Goal: Task Accomplishment & Management: Use online tool/utility

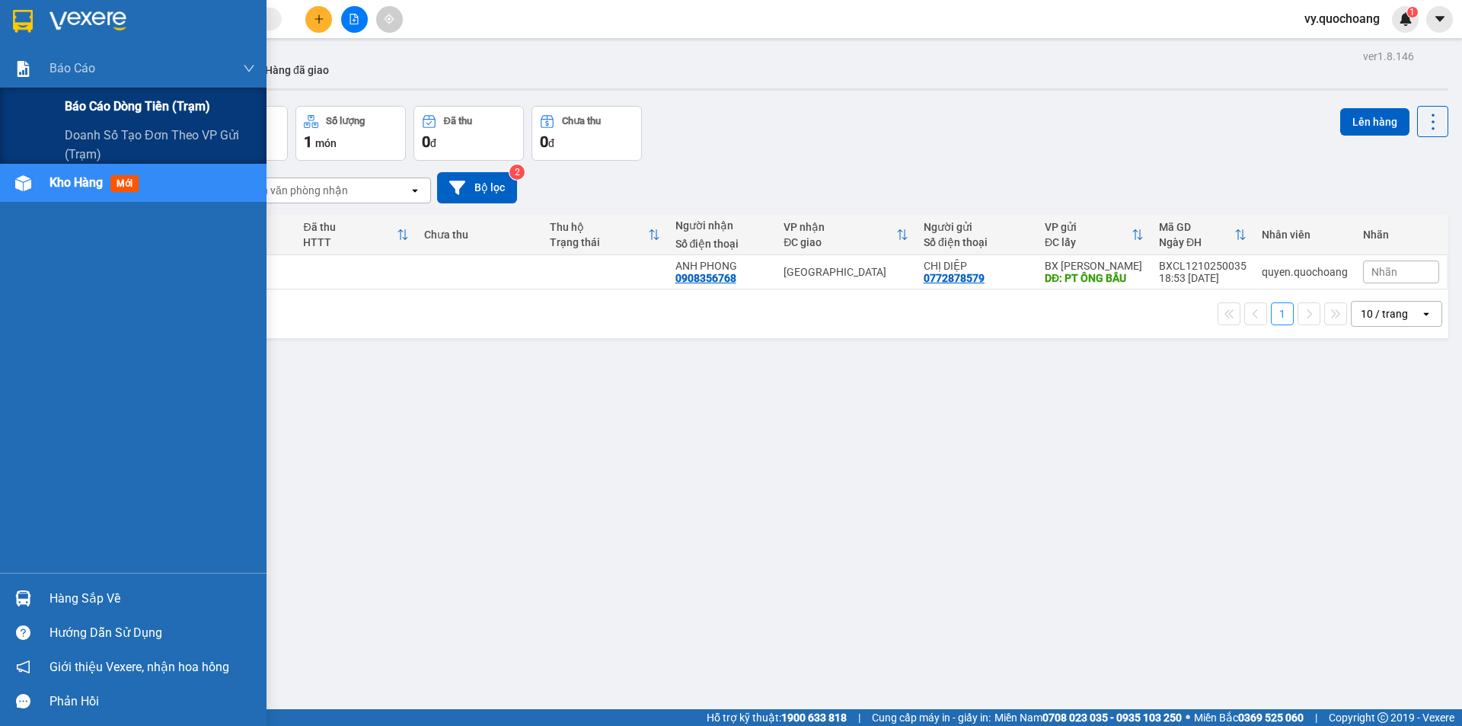
click at [78, 104] on span "Báo cáo dòng tiền (trạm)" at bounding box center [137, 106] width 145 height 19
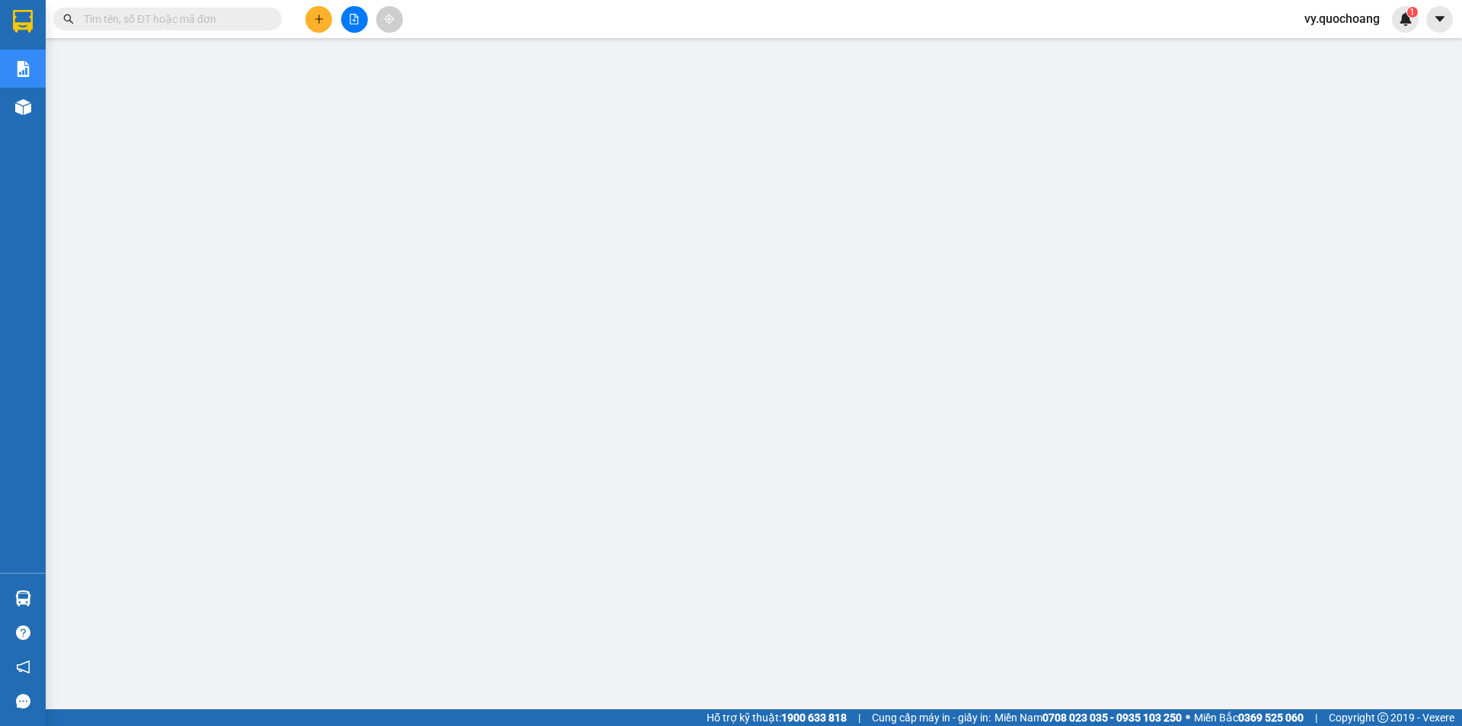
click at [355, 18] on icon "file-add" at bounding box center [354, 19] width 8 height 11
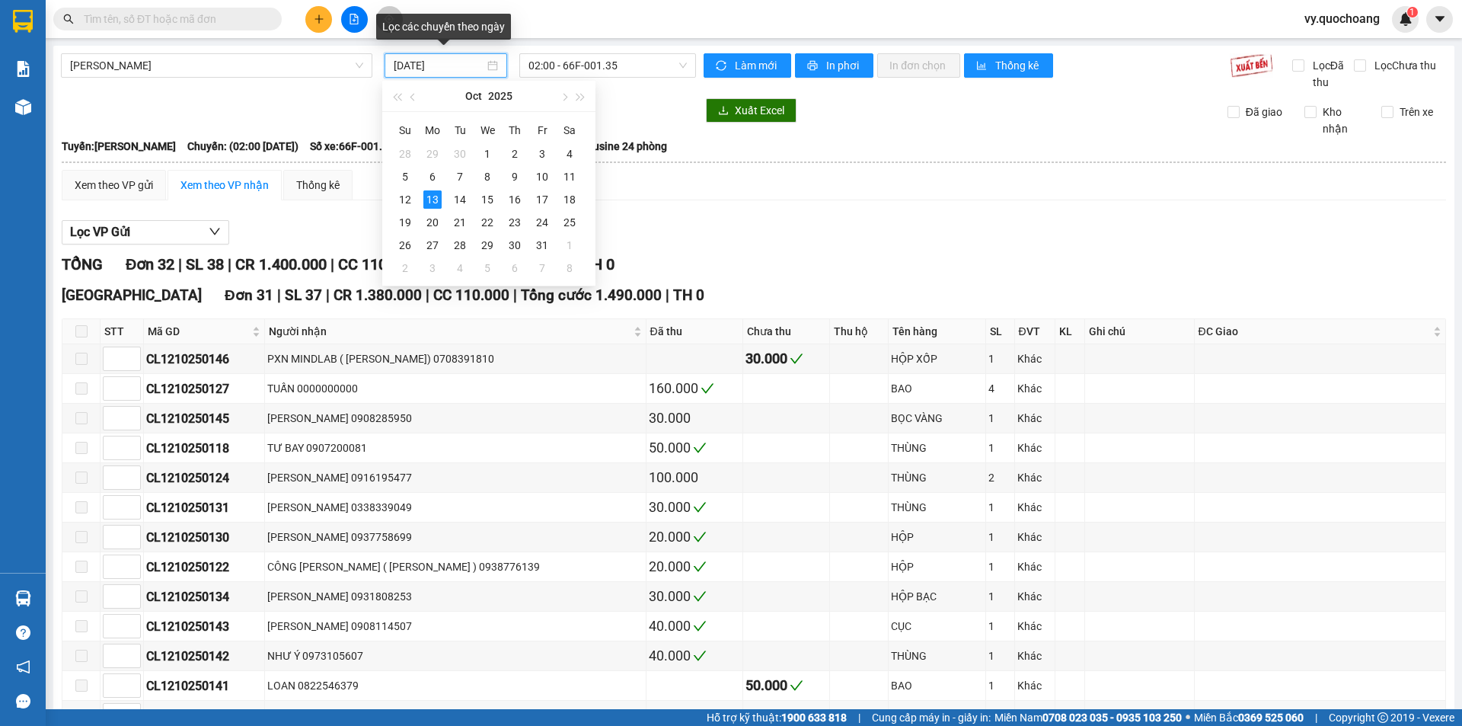
click at [424, 62] on input "13/10/2025" at bounding box center [439, 65] width 91 height 17
click at [410, 195] on div "12" at bounding box center [405, 199] width 18 height 18
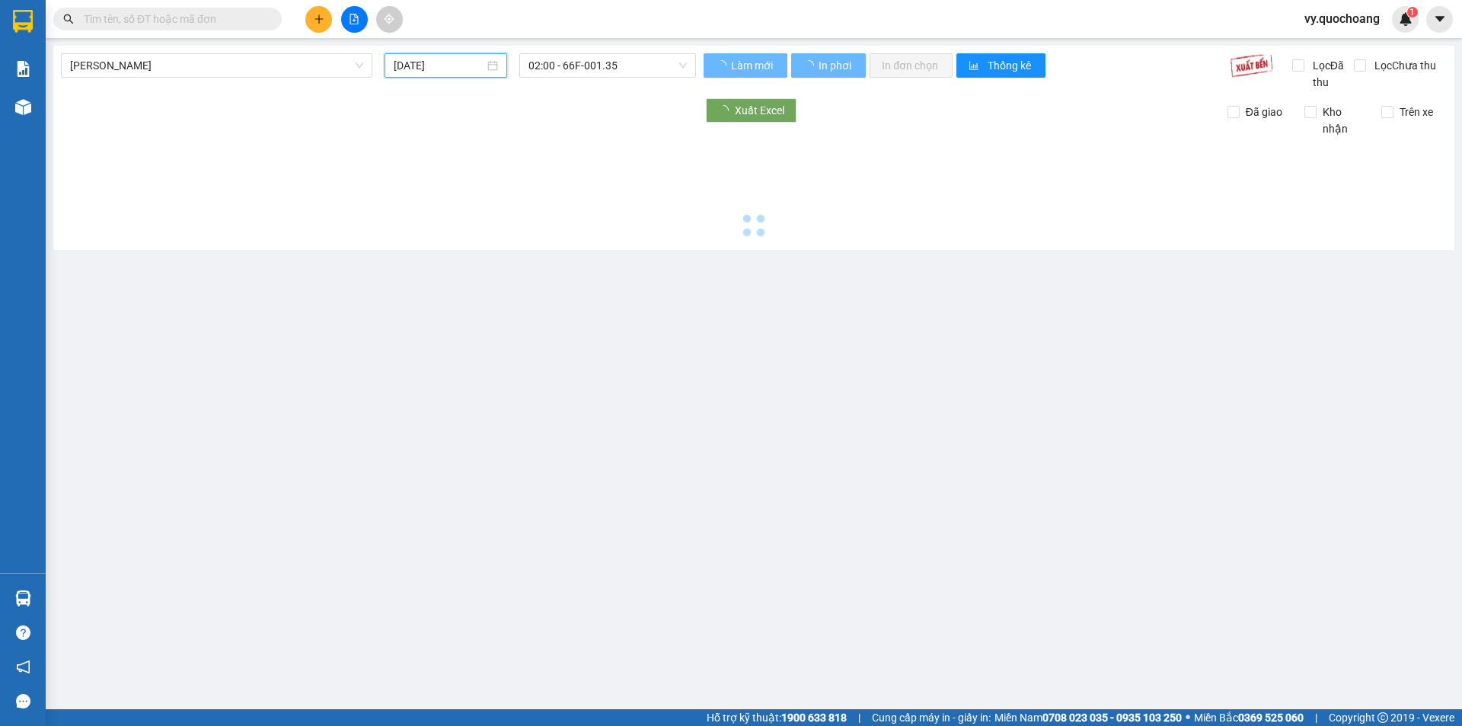
type input "12/10/2025"
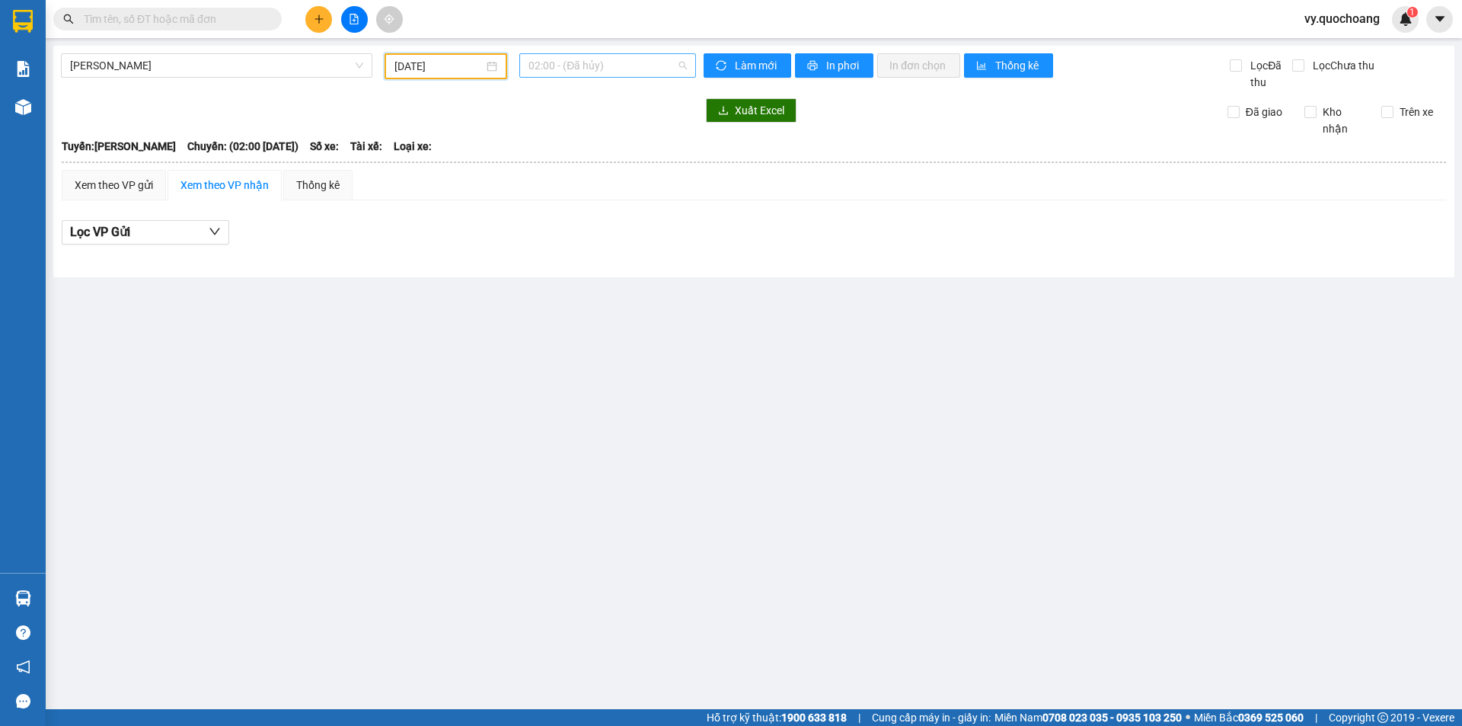
click at [580, 66] on span "02:00 - (Đã hủy)" at bounding box center [608, 65] width 158 height 23
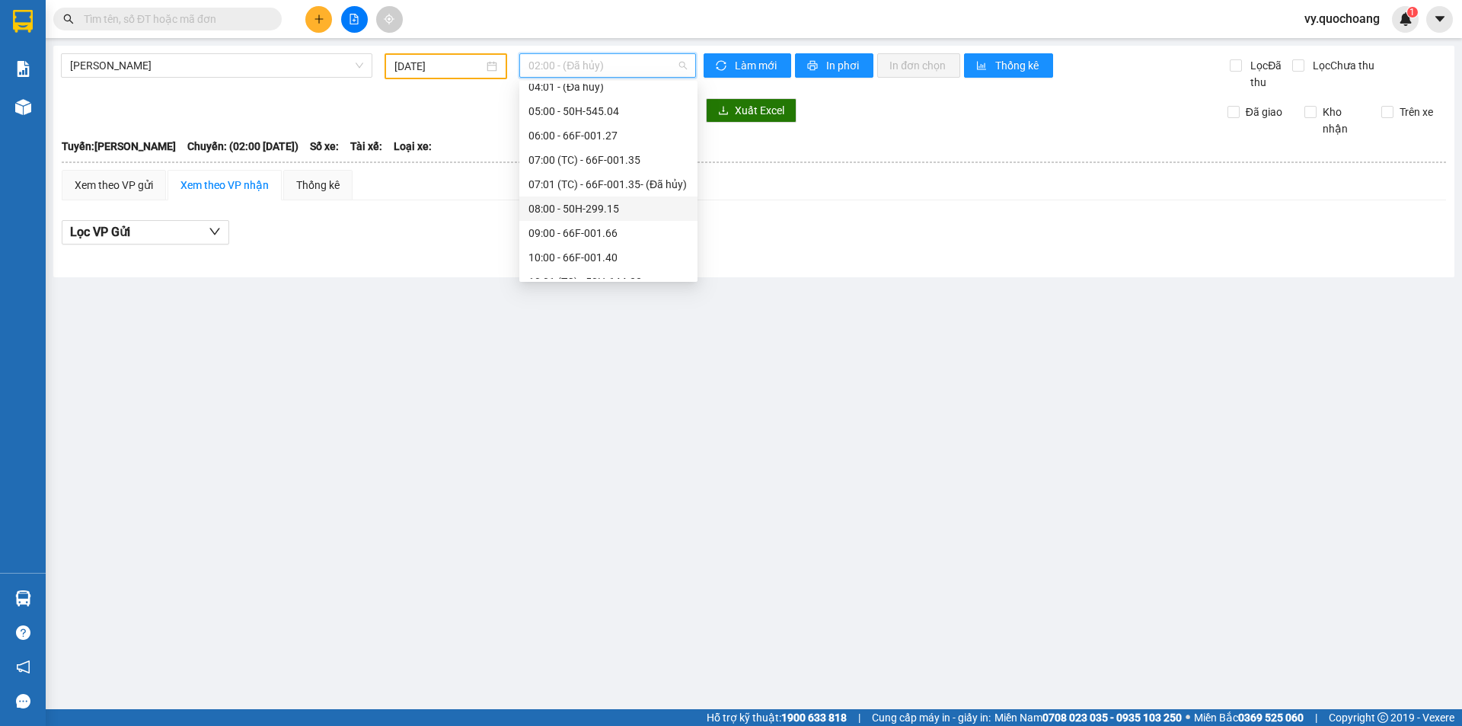
scroll to position [305, 0]
click at [600, 181] on div "10:00 - 66F-001.40" at bounding box center [609, 181] width 160 height 17
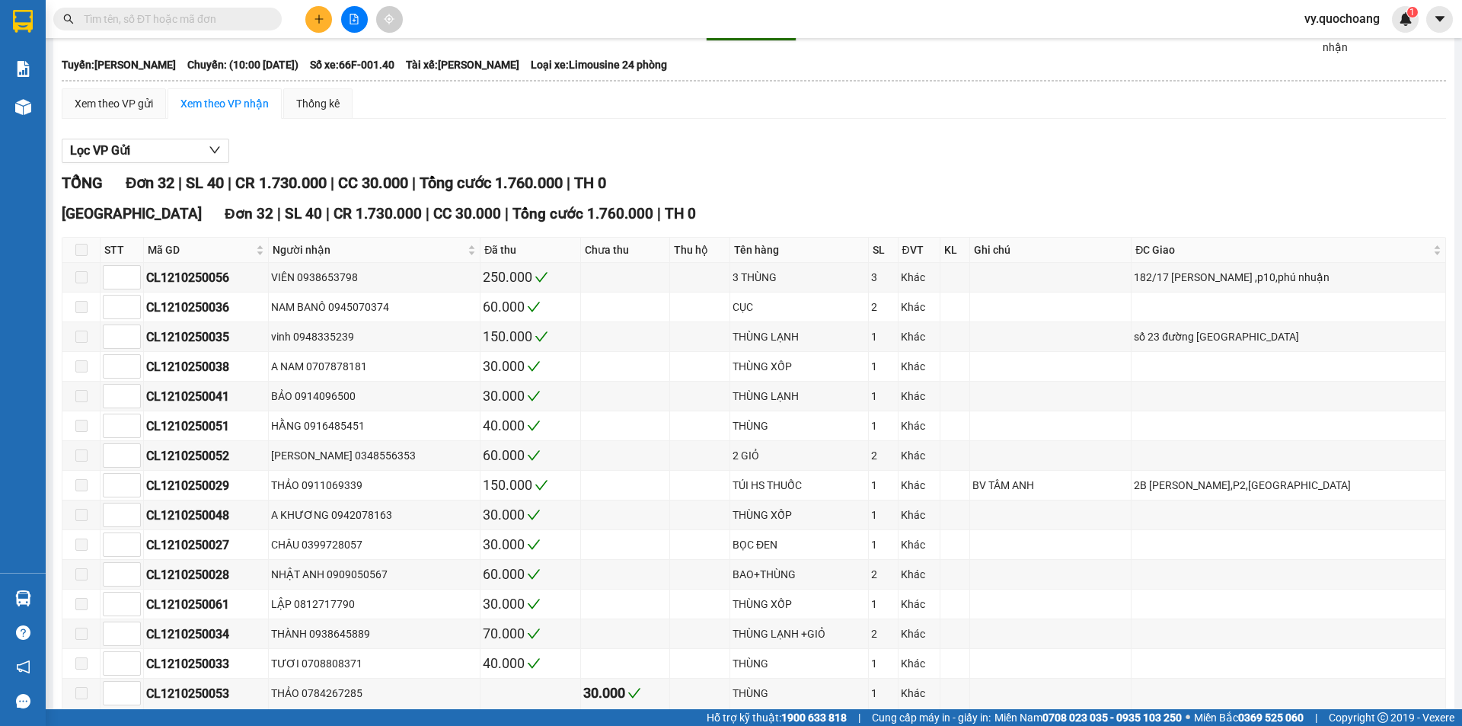
scroll to position [55, 0]
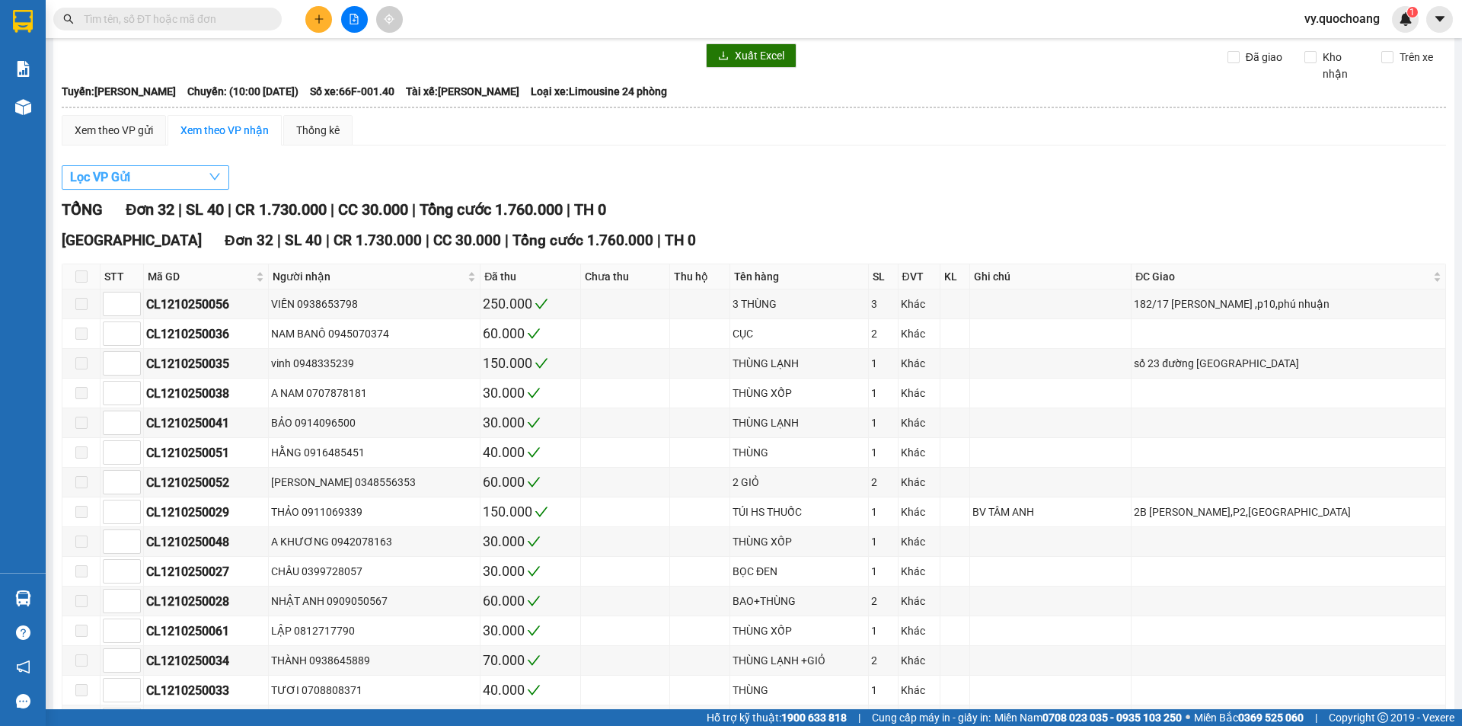
click at [168, 170] on button "Lọc VP Gửi" at bounding box center [146, 177] width 168 height 24
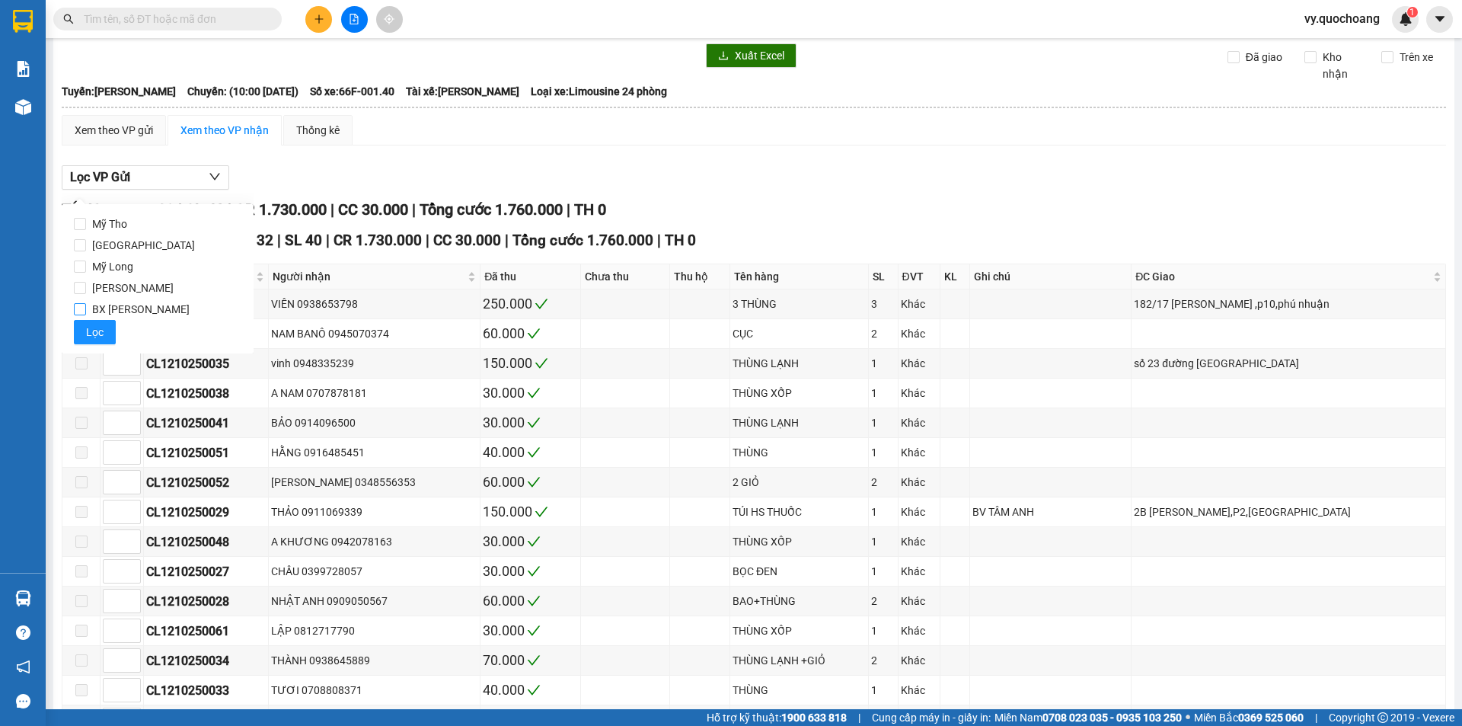
click at [113, 312] on span "BX [PERSON_NAME]" at bounding box center [141, 309] width 110 height 21
click at [86, 312] on input "BX [PERSON_NAME]" at bounding box center [80, 309] width 12 height 12
checkbox input "true"
click at [96, 324] on span "Lọc" at bounding box center [95, 332] width 18 height 17
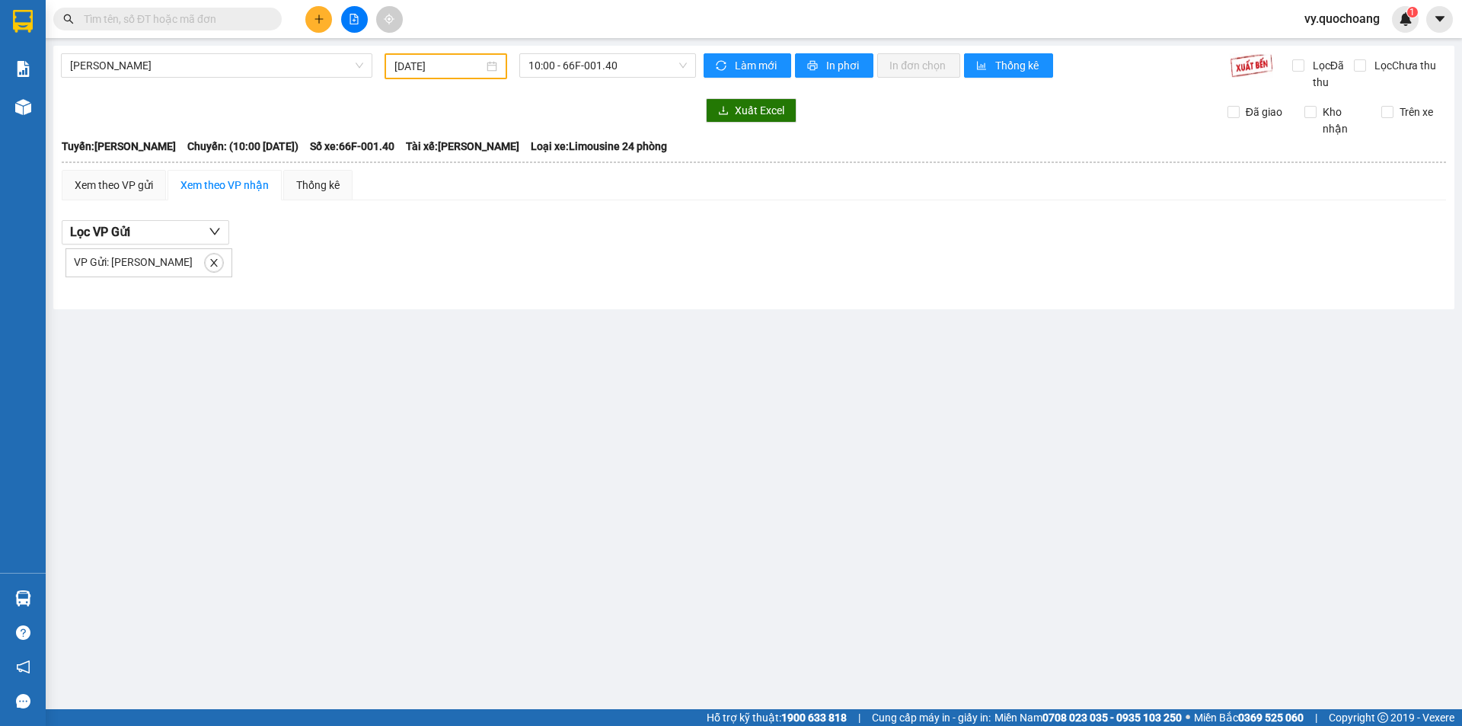
scroll to position [0, 0]
click at [649, 69] on span "10:00 - 66F-001.40" at bounding box center [608, 65] width 158 height 23
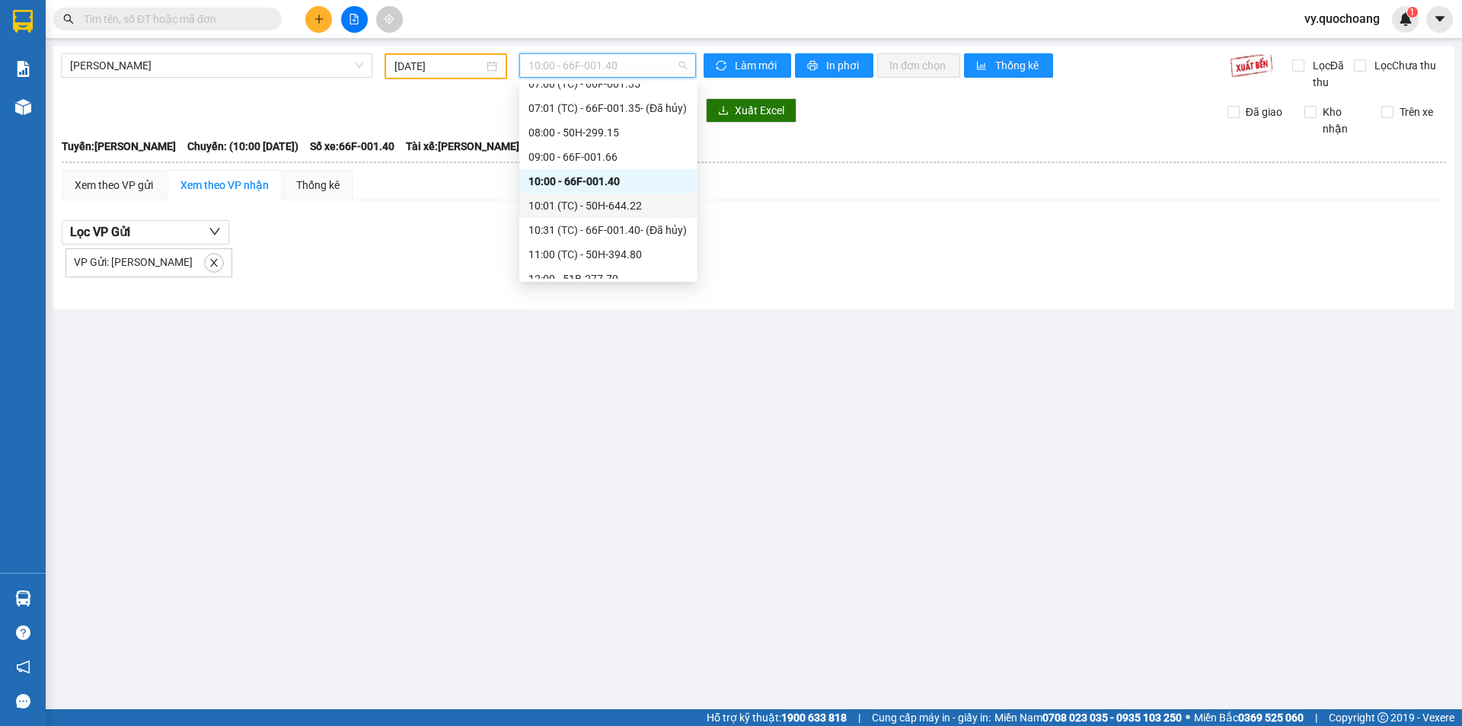
click at [611, 202] on div "10:01 (TC) - 50H-644.22" at bounding box center [609, 205] width 160 height 17
click at [635, 62] on span "10:01 (TC) - 50H-644.22" at bounding box center [608, 65] width 158 height 23
click at [613, 252] on div "11:00 (TC) - 50H-394.80" at bounding box center [609, 254] width 160 height 17
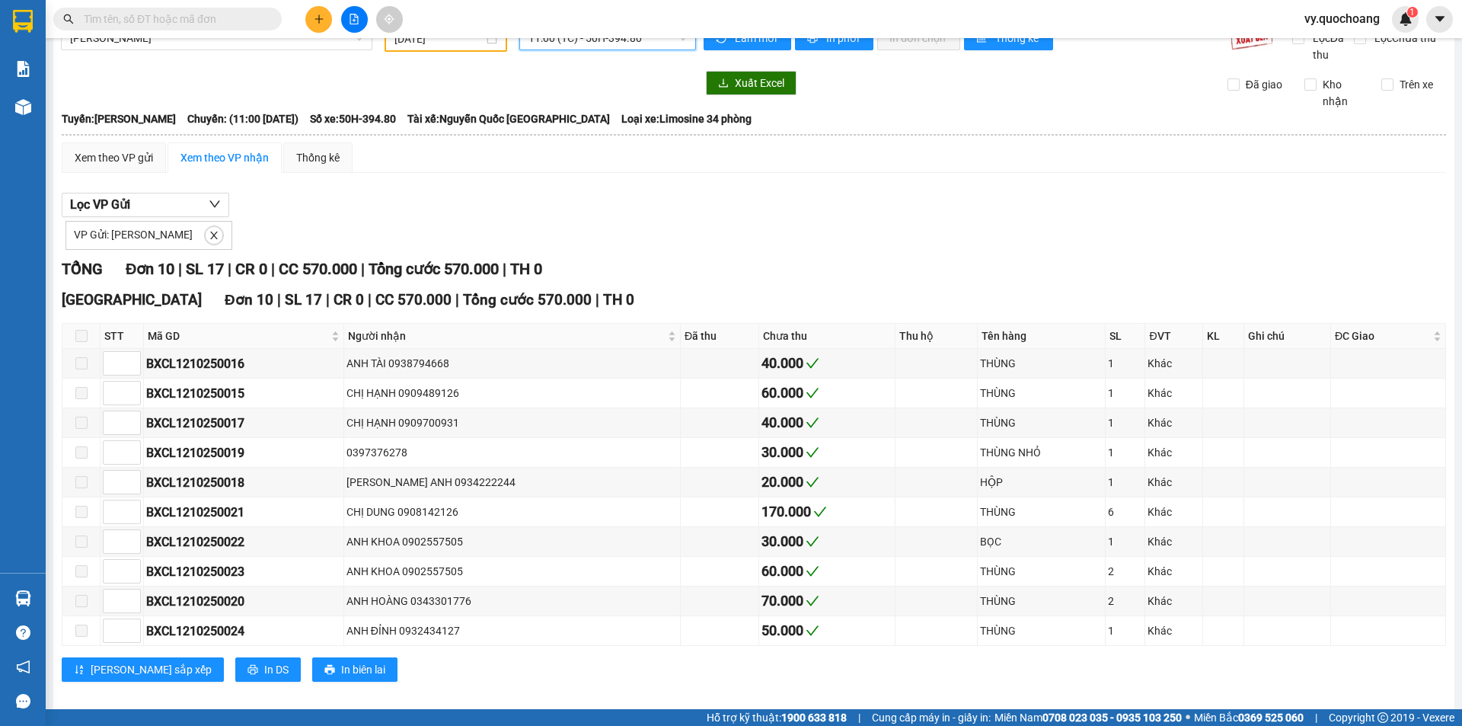
scroll to position [43, 0]
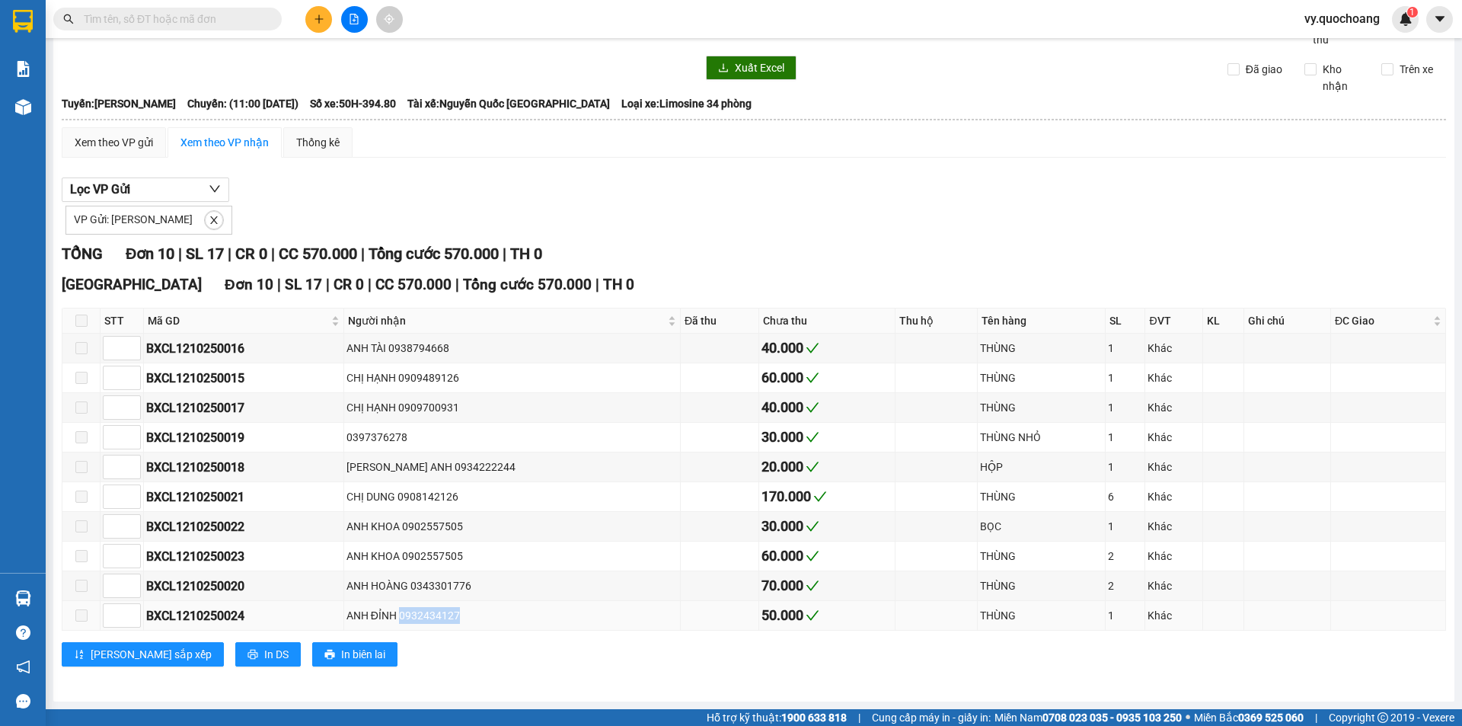
drag, startPoint x: 461, startPoint y: 622, endPoint x: 395, endPoint y: 622, distance: 66.3
click at [395, 622] on div "ANH ĐỈNH 0932434127" at bounding box center [512, 615] width 331 height 17
copy div "0932434127"
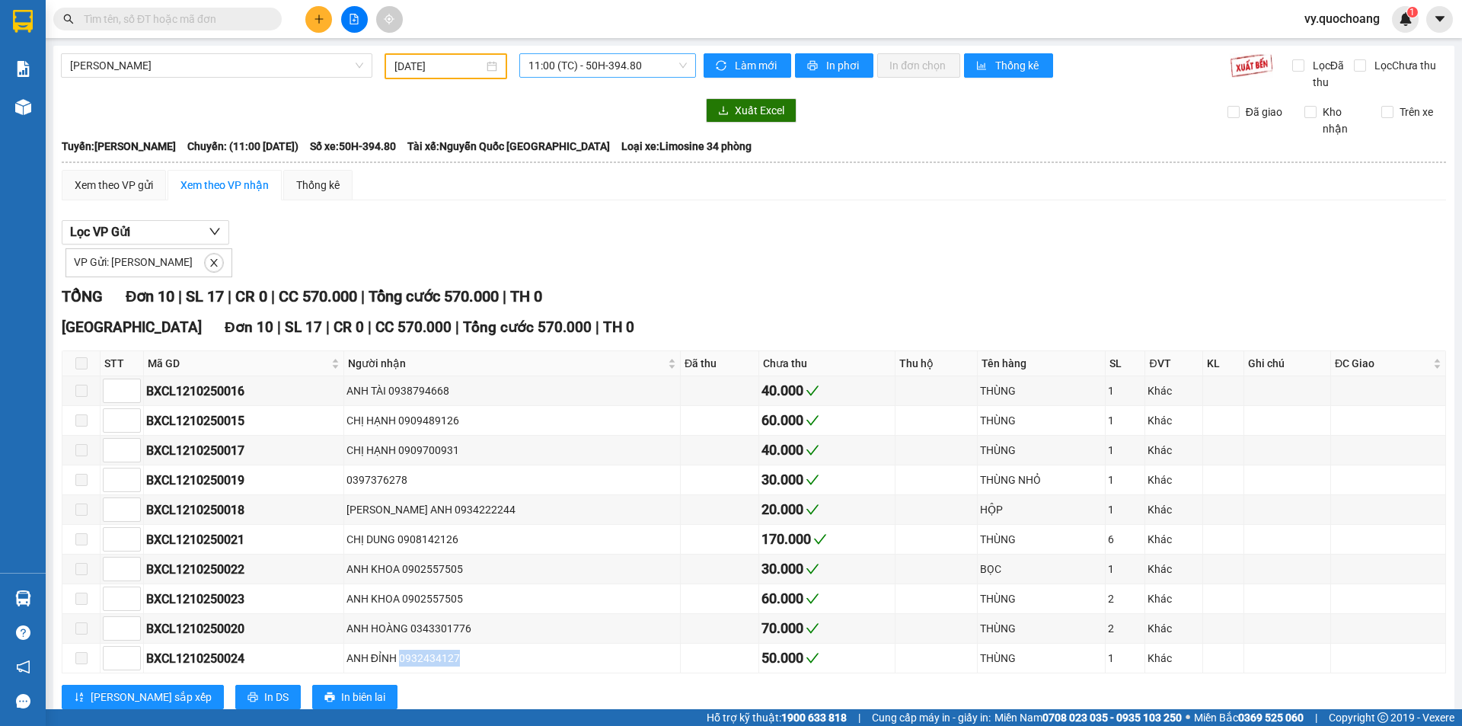
click at [582, 67] on span "11:00 (TC) - 50H-394.80" at bounding box center [608, 65] width 158 height 23
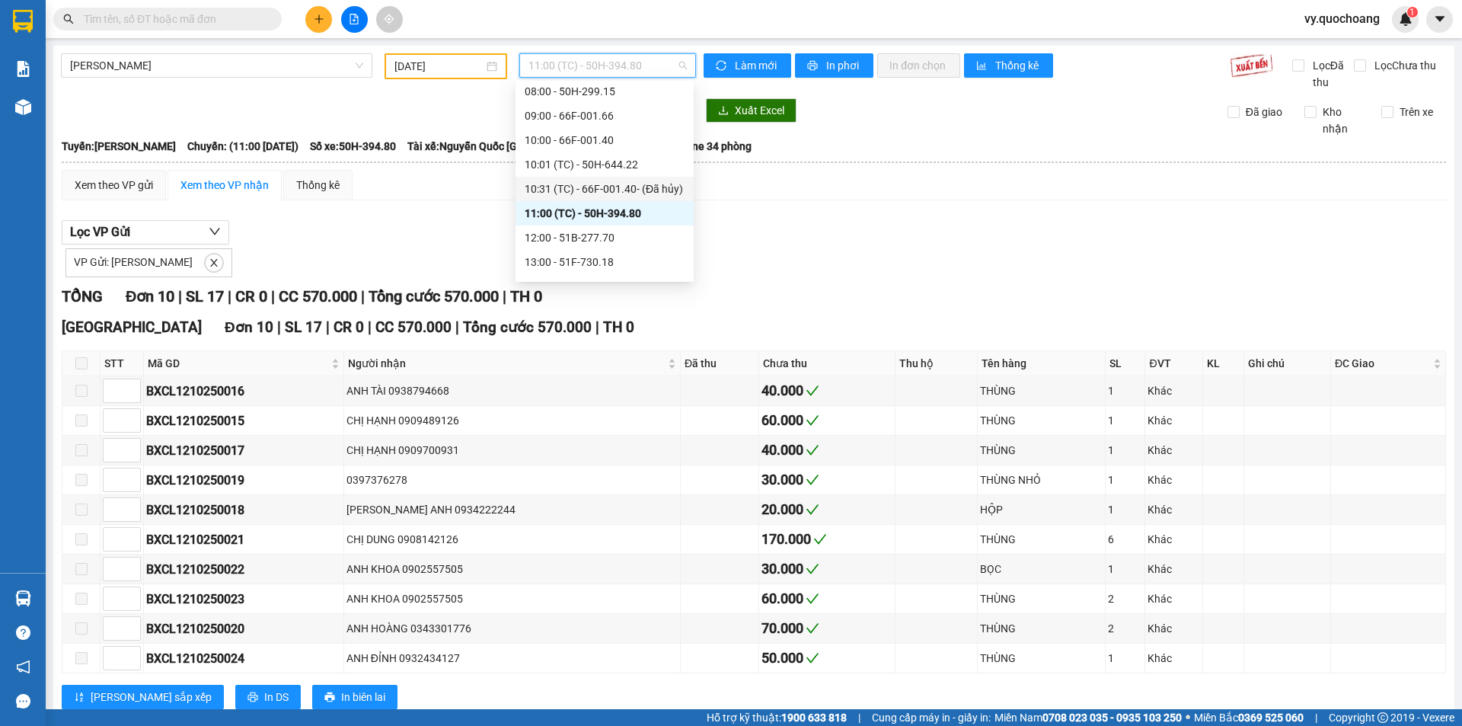
scroll to position [381, 0]
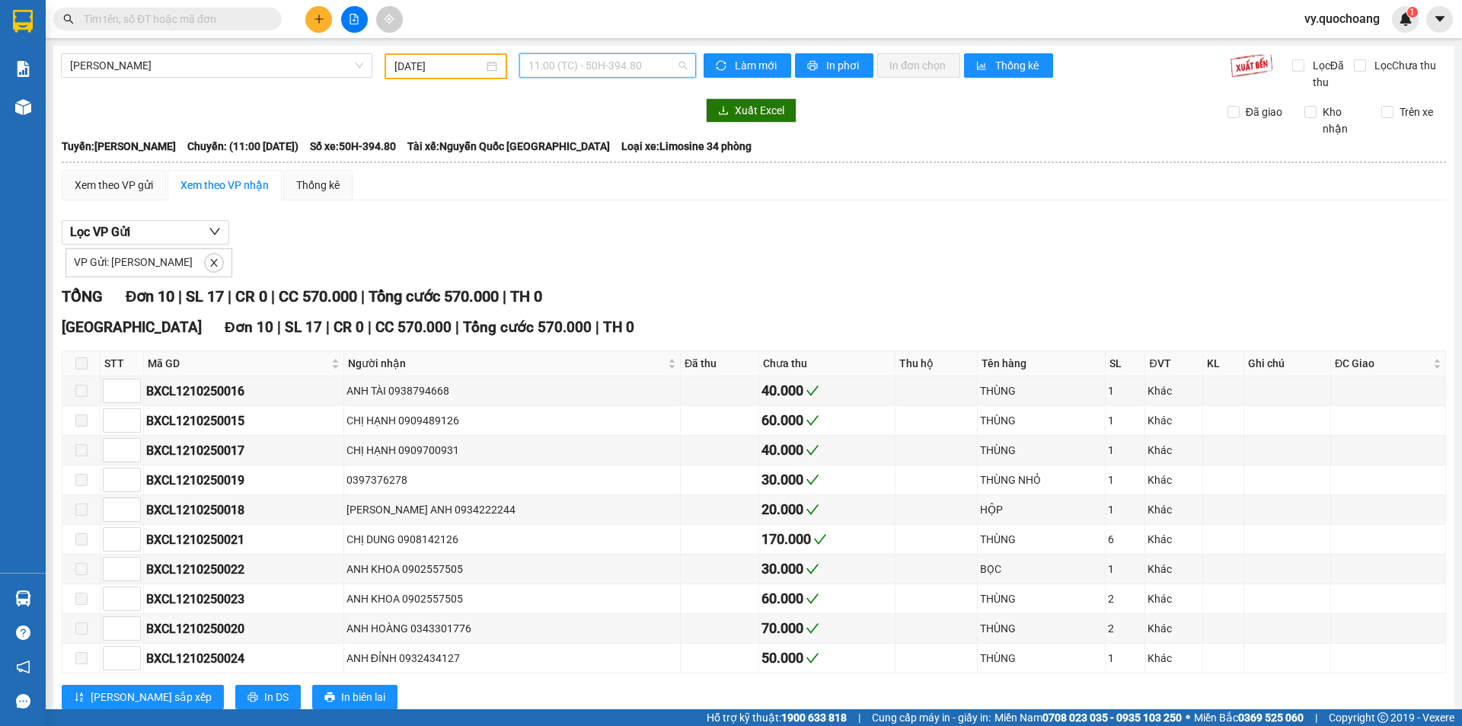
click at [616, 66] on span "11:00 (TC) - 50H-394.80" at bounding box center [608, 65] width 158 height 23
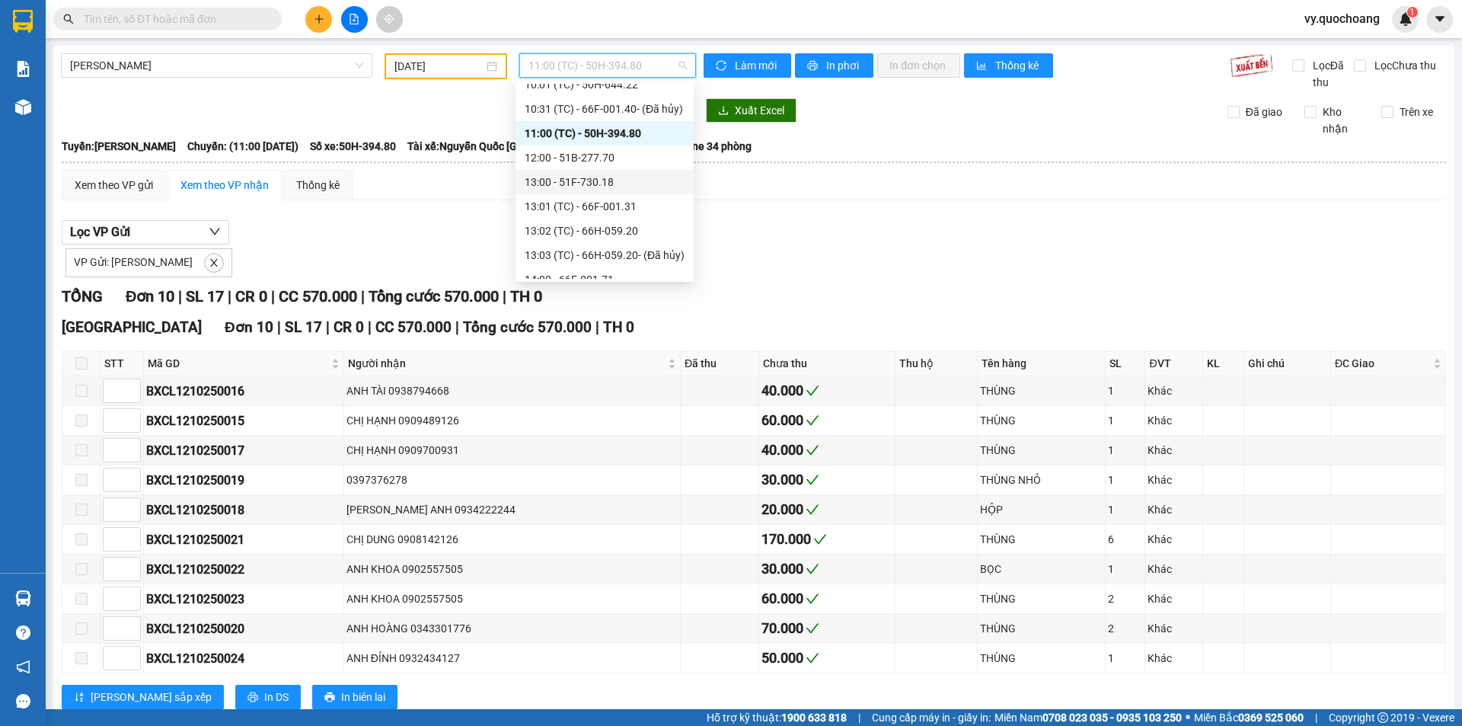
scroll to position [457, 0]
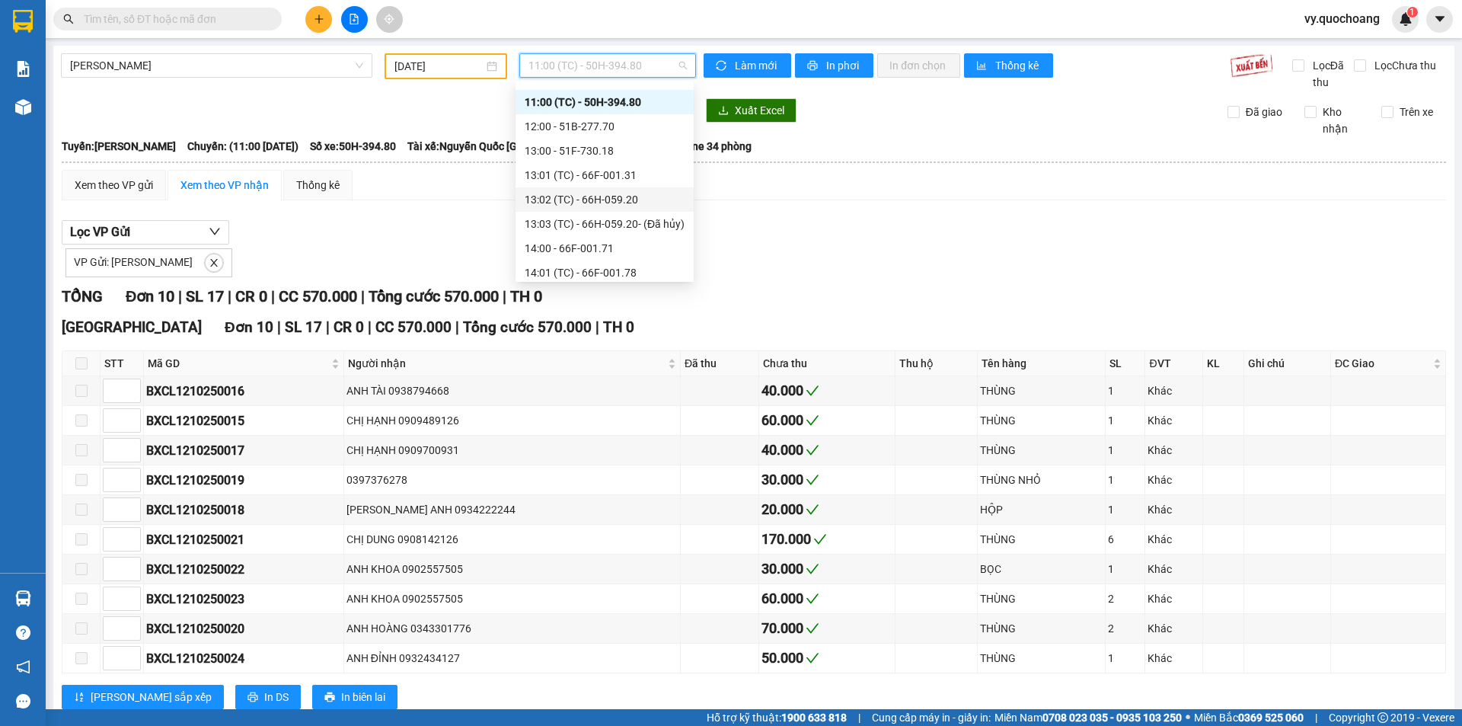
click at [599, 198] on div "13:02 (TC) - 66H-059.20" at bounding box center [605, 199] width 160 height 17
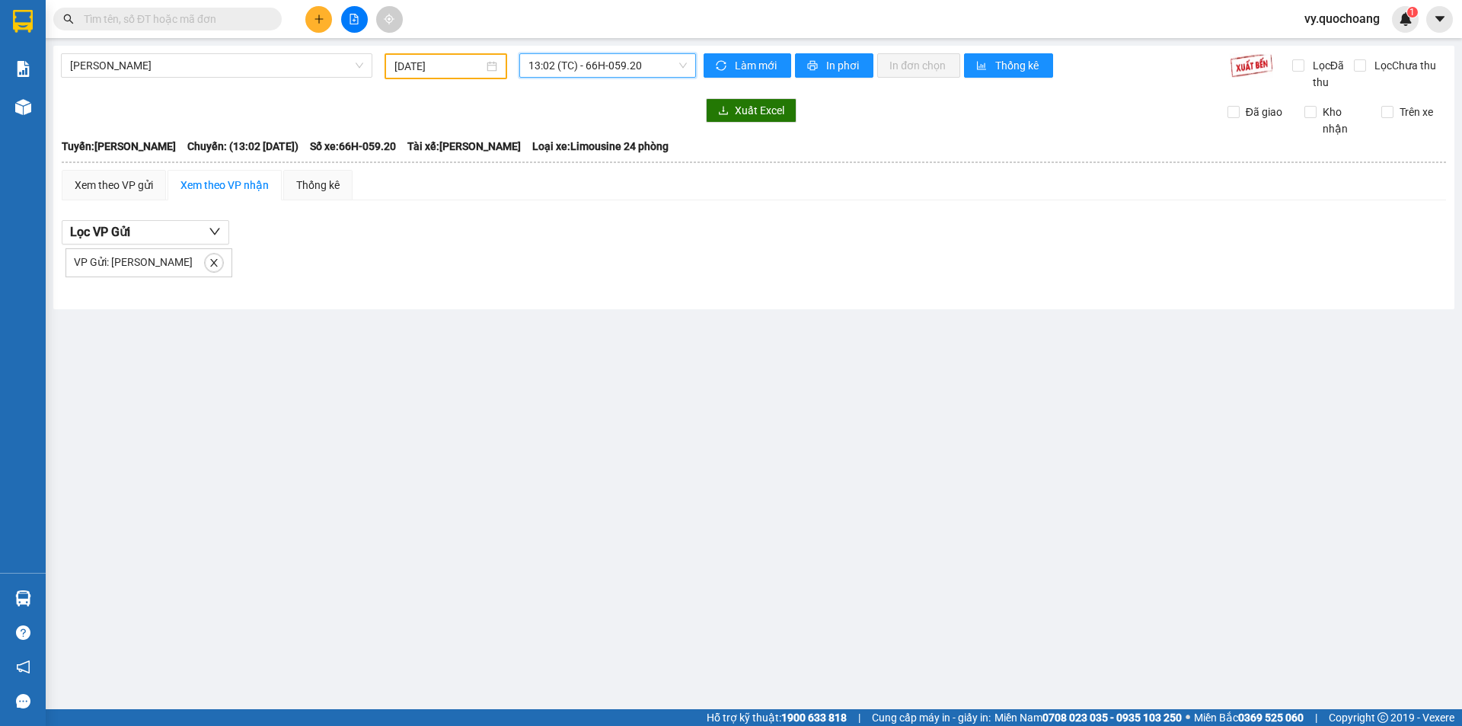
click at [613, 64] on span "13:02 (TC) - 66H-059.20" at bounding box center [608, 65] width 158 height 23
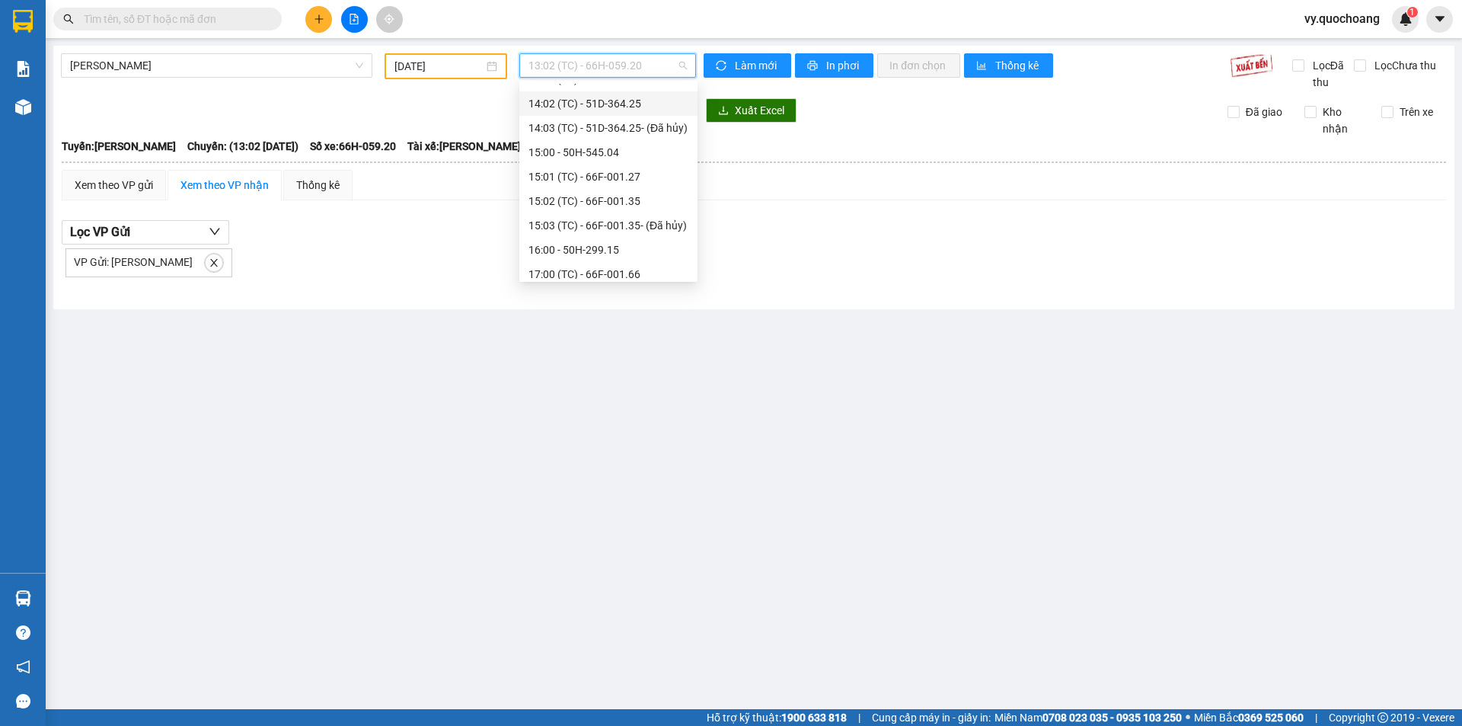
scroll to position [685, 0]
click at [593, 216] on div "16:00 - 50H-299.15" at bounding box center [609, 214] width 160 height 17
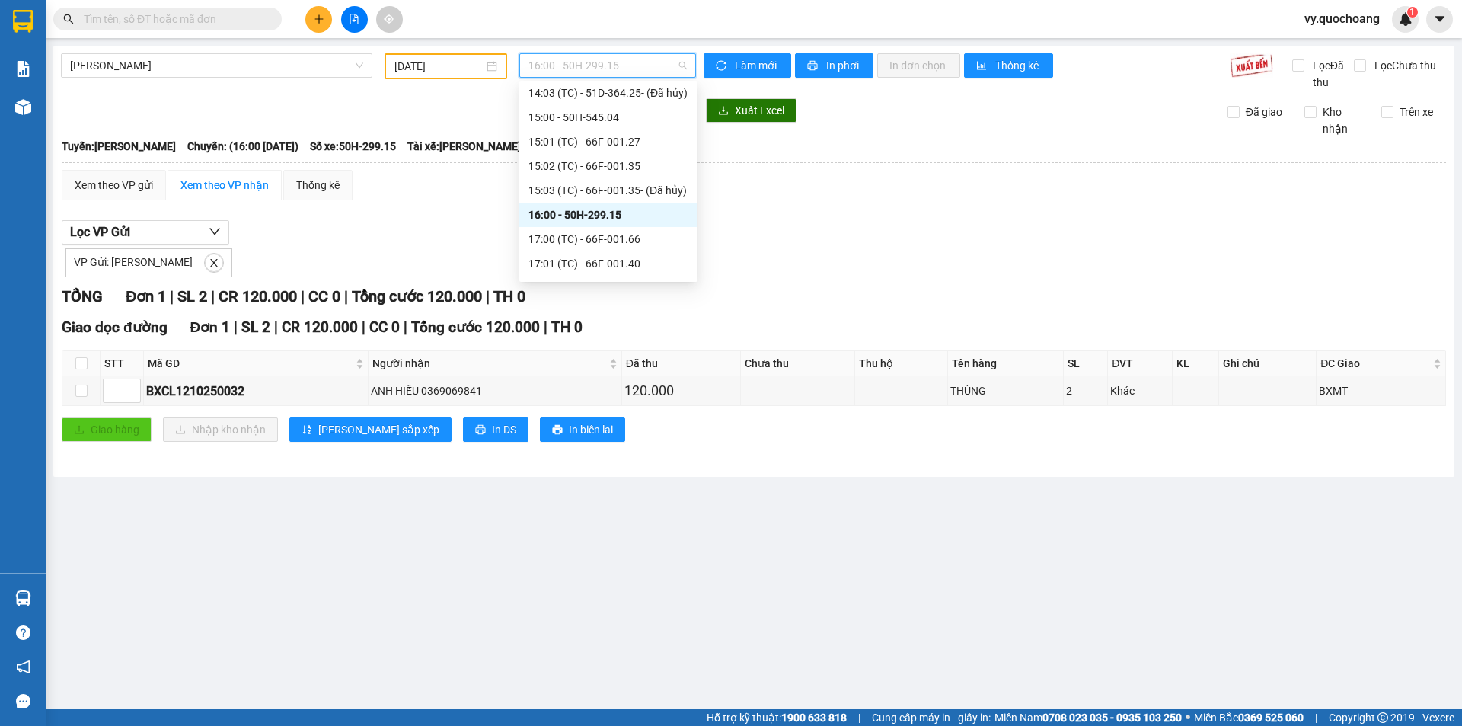
click at [631, 58] on span "16:00 - 50H-299.15" at bounding box center [608, 65] width 158 height 23
click at [618, 167] on div "15:02 (TC) - 66F-001.35" at bounding box center [609, 166] width 160 height 17
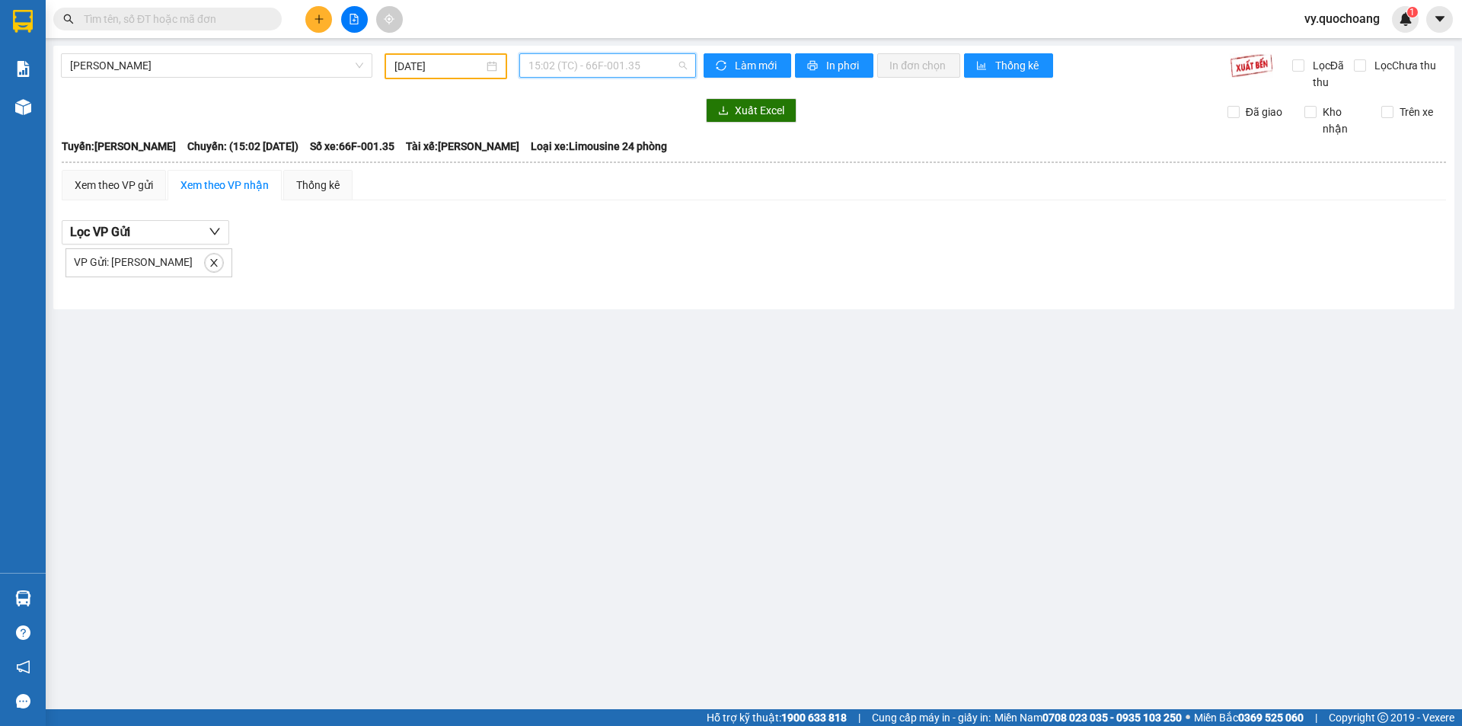
click at [596, 73] on span "15:02 (TC) - 66F-001.35" at bounding box center [608, 65] width 158 height 23
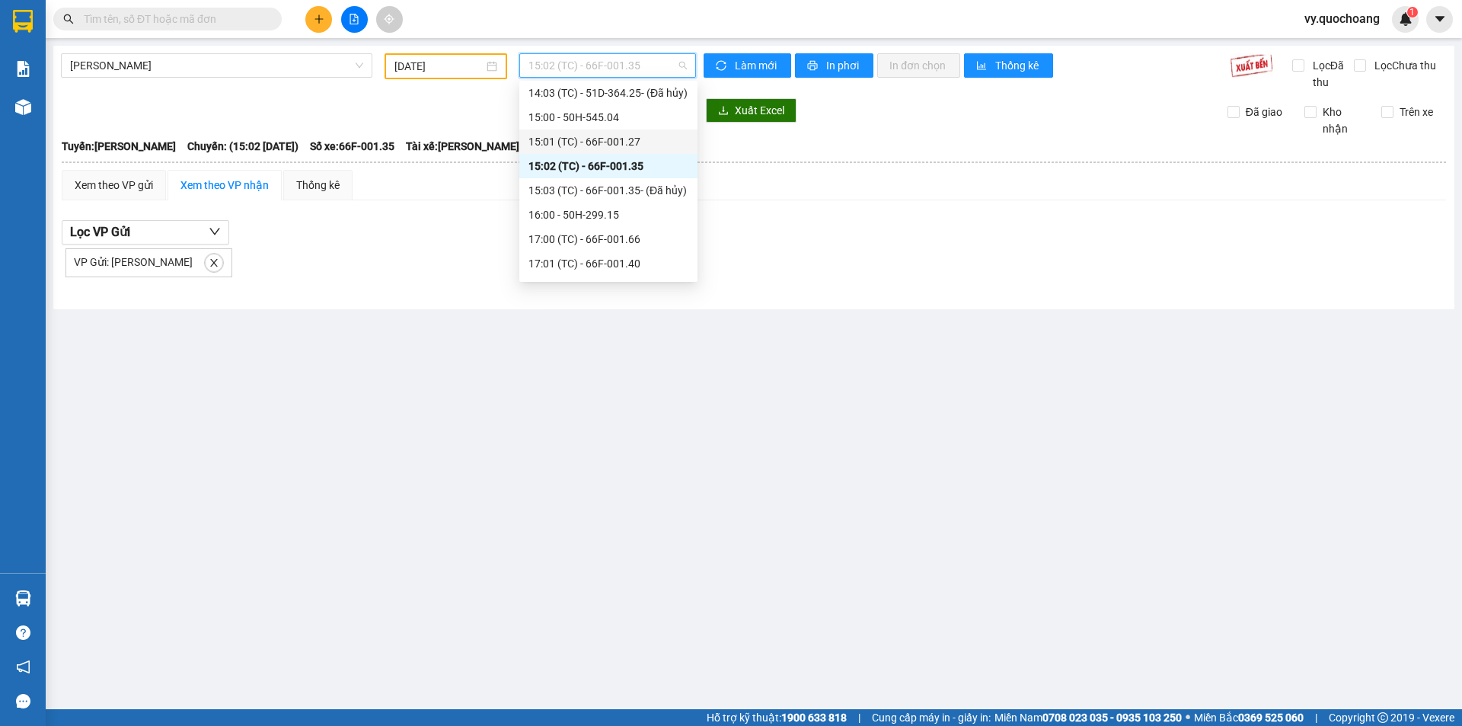
click at [622, 139] on div "15:01 (TC) - 66F-001.27" at bounding box center [609, 141] width 160 height 17
click at [644, 68] on span "15:01 (TC) - 66F-001.27" at bounding box center [608, 65] width 158 height 23
click at [624, 119] on div "15:00 - 50H-545.04" at bounding box center [609, 117] width 160 height 17
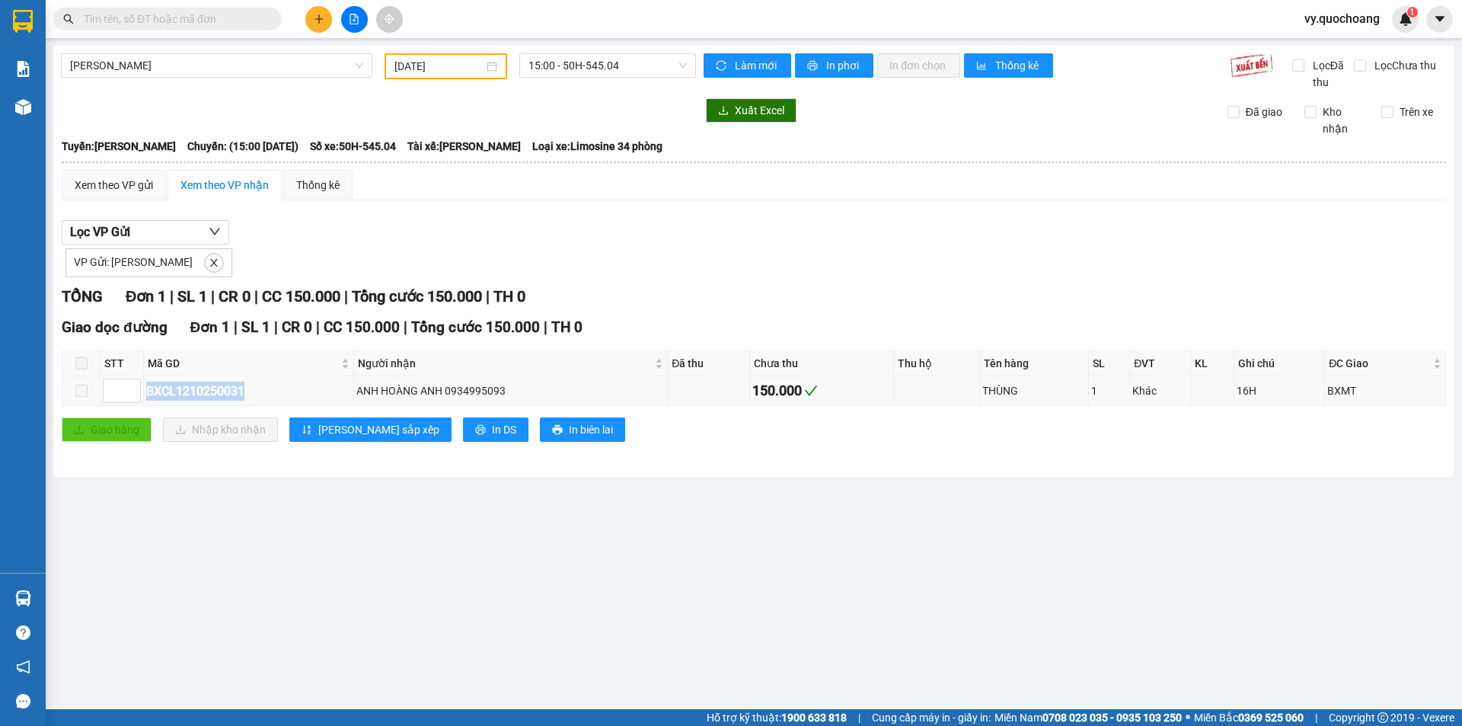
drag, startPoint x: 258, startPoint y: 384, endPoint x: 148, endPoint y: 391, distance: 110.7
click at [148, 391] on div "BXCL1210250031" at bounding box center [248, 391] width 205 height 19
copy div "BXCL1210250031"
drag, startPoint x: 1198, startPoint y: 411, endPoint x: 1015, endPoint y: 406, distance: 183.6
click at [1039, 425] on div "Giao dọc đường Đơn 1 | SL 1 | CR 0 | CC 150.000 | Tổng cước 150.000 | TH 0 STT …" at bounding box center [754, 384] width 1385 height 137
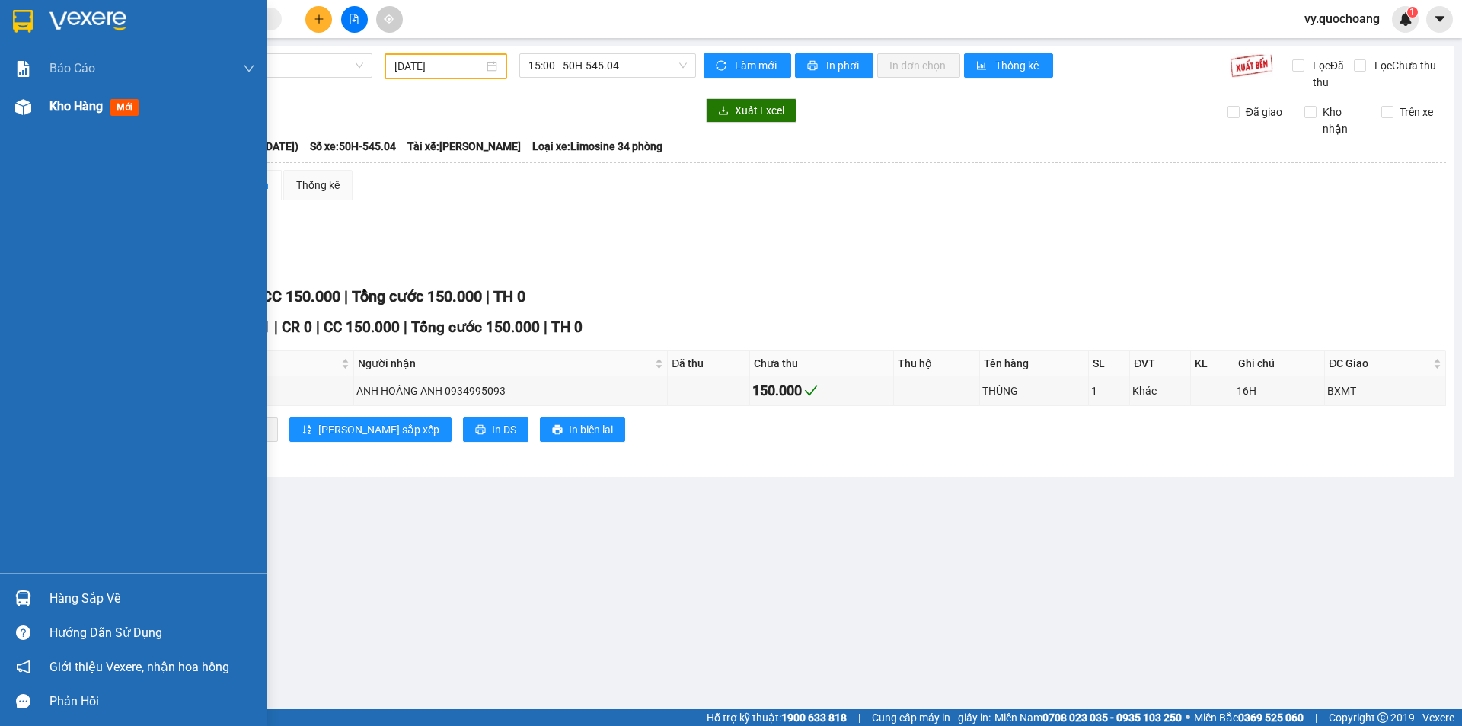
click at [64, 117] on div "Kho hàng mới" at bounding box center [153, 107] width 206 height 38
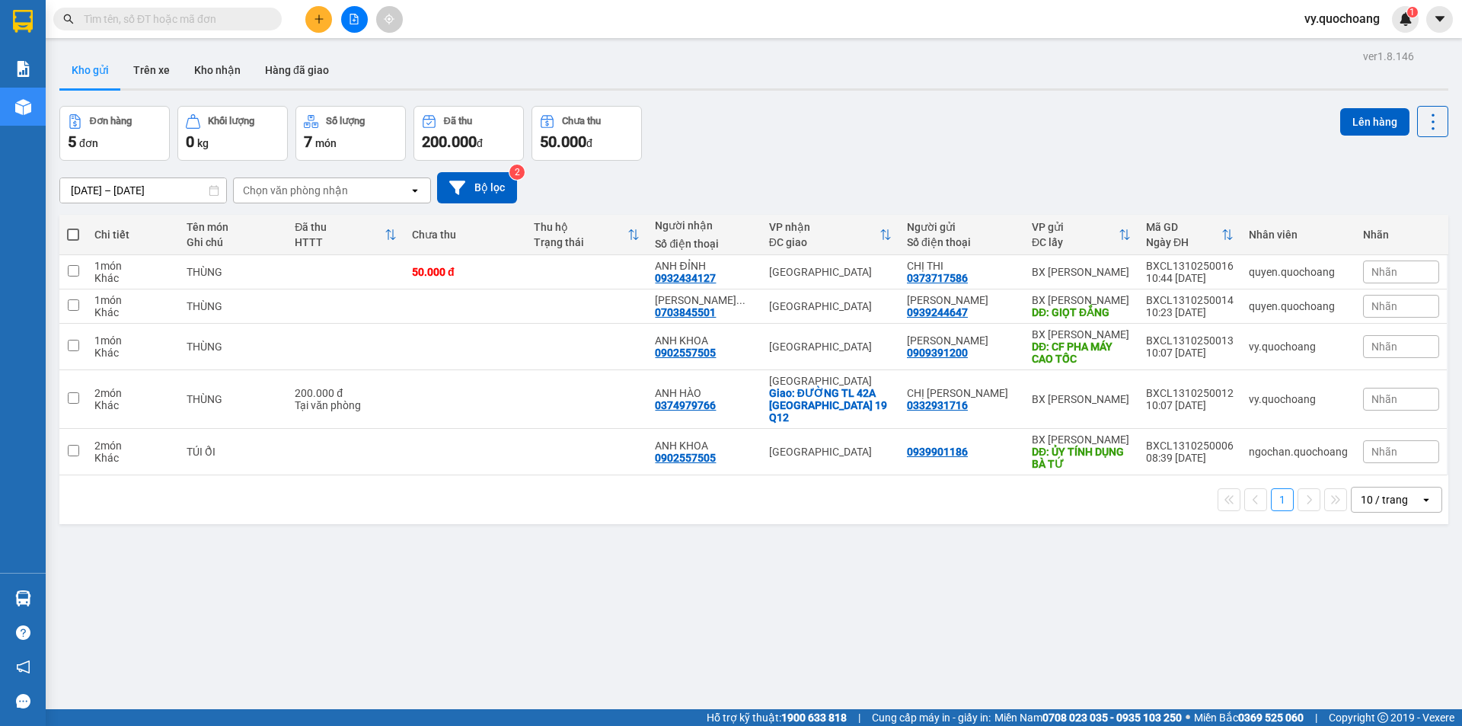
paste input "0932434127"
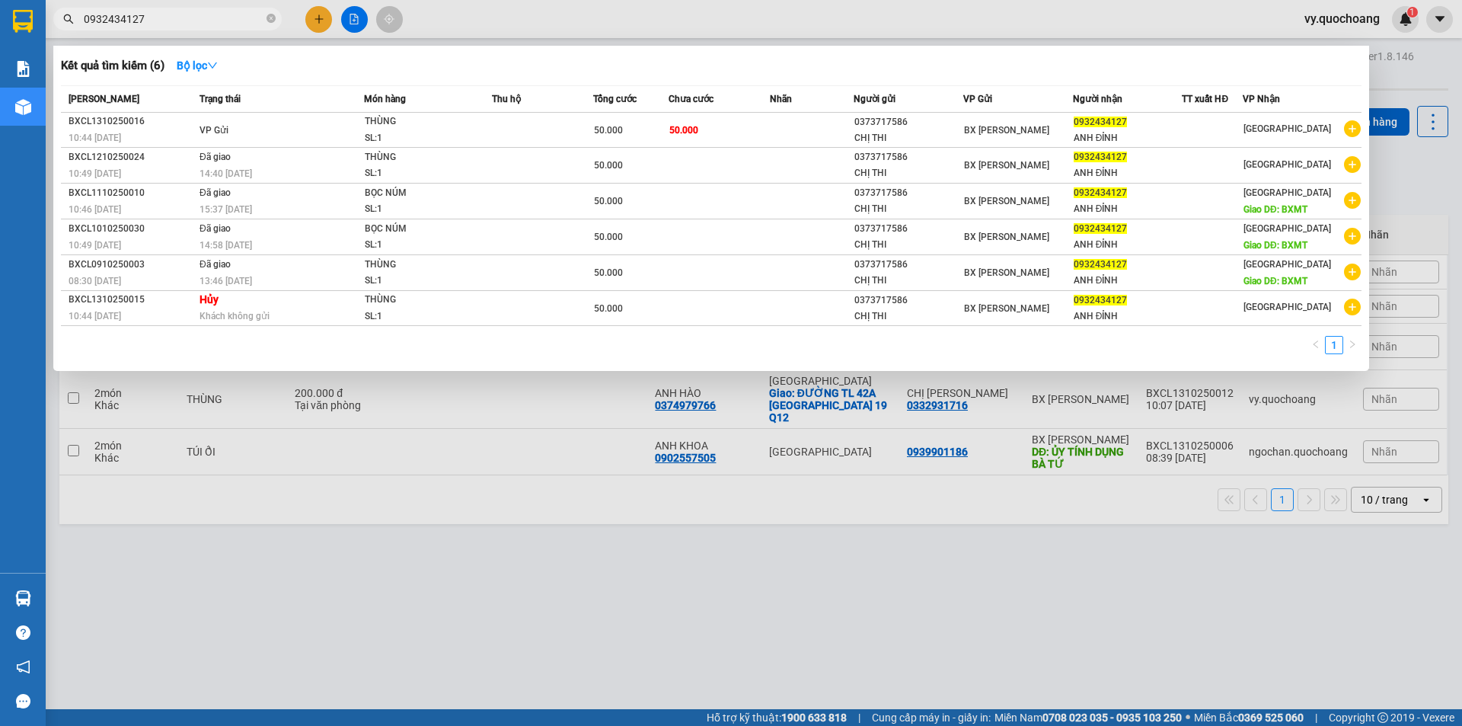
type input "0932434127"
click at [267, 21] on icon "close-circle" at bounding box center [271, 18] width 9 height 9
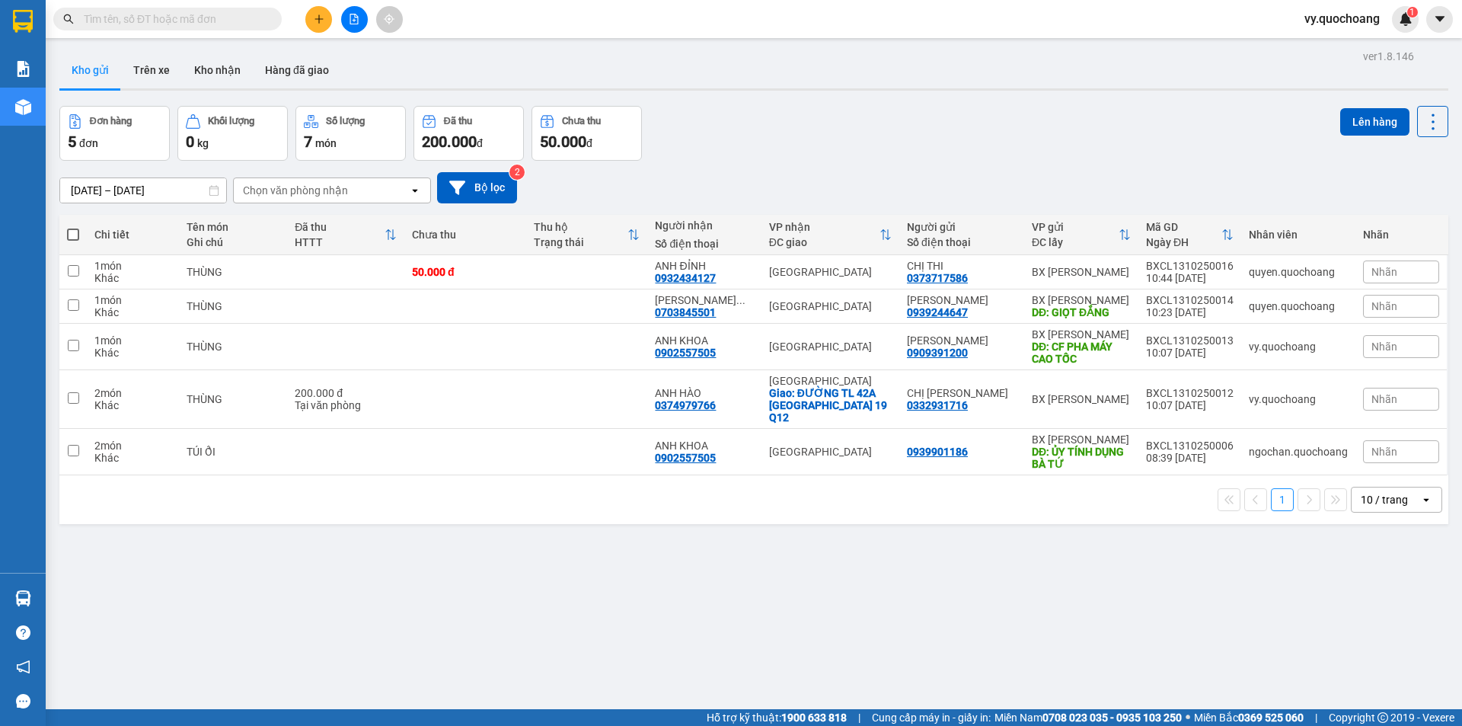
drag, startPoint x: 242, startPoint y: 8, endPoint x: 225, endPoint y: 18, distance: 19.5
click at [225, 18] on input "text" at bounding box center [174, 19] width 180 height 17
paste input "BXCL1210250031"
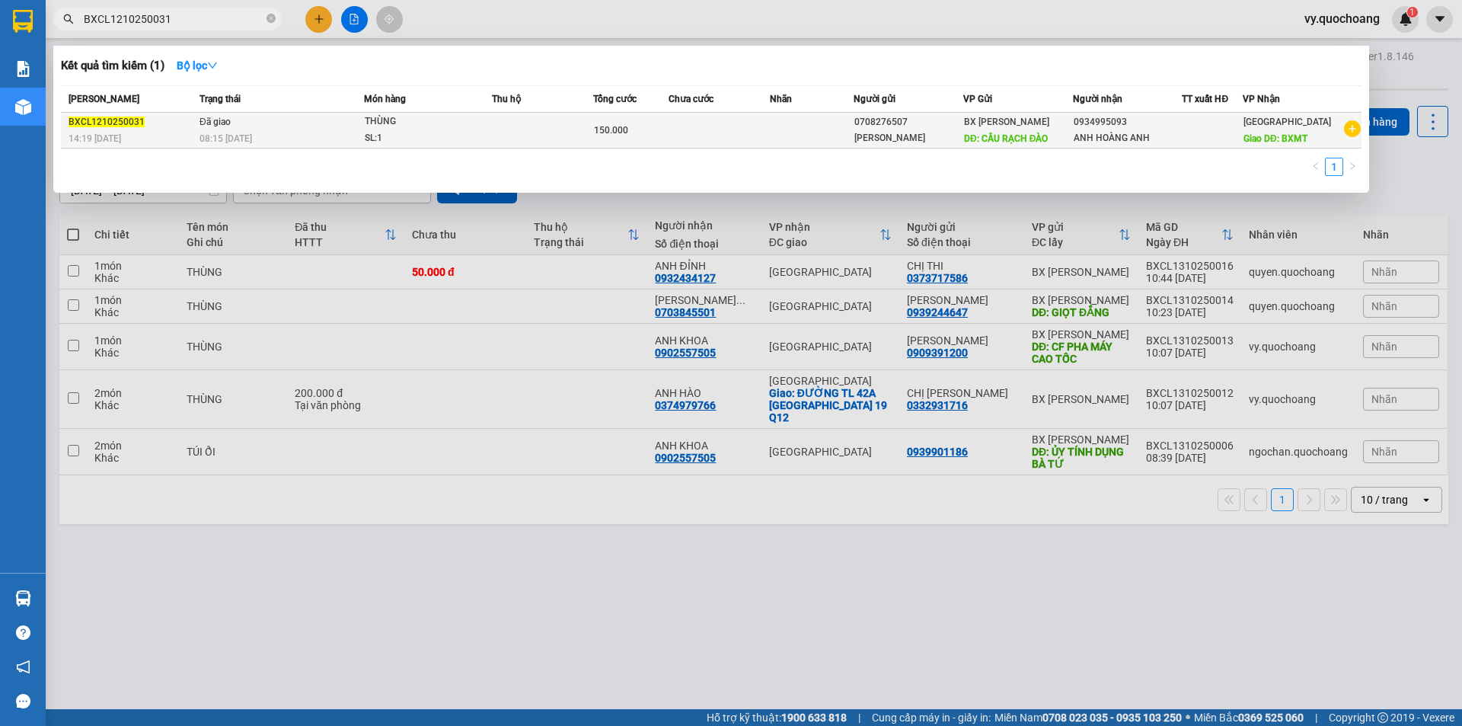
type input "BXCL1210250031"
click at [173, 125] on div "BXCL1210250031" at bounding box center [132, 122] width 126 height 16
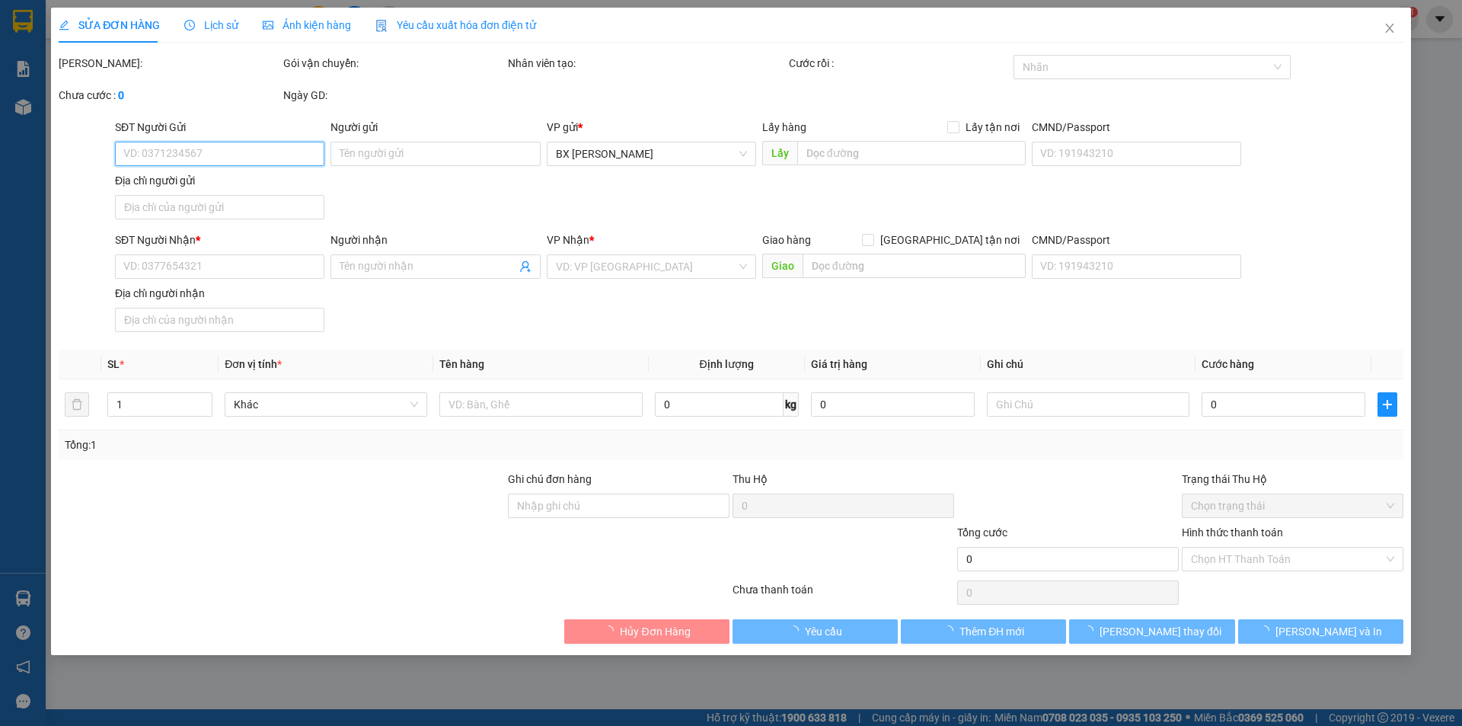
type input "0708276507"
type input "ANH HUỲNH"
type input "CẦU RẠCH ĐÀO"
type input "0934995093"
type input "ANH HOÀNG ANH"
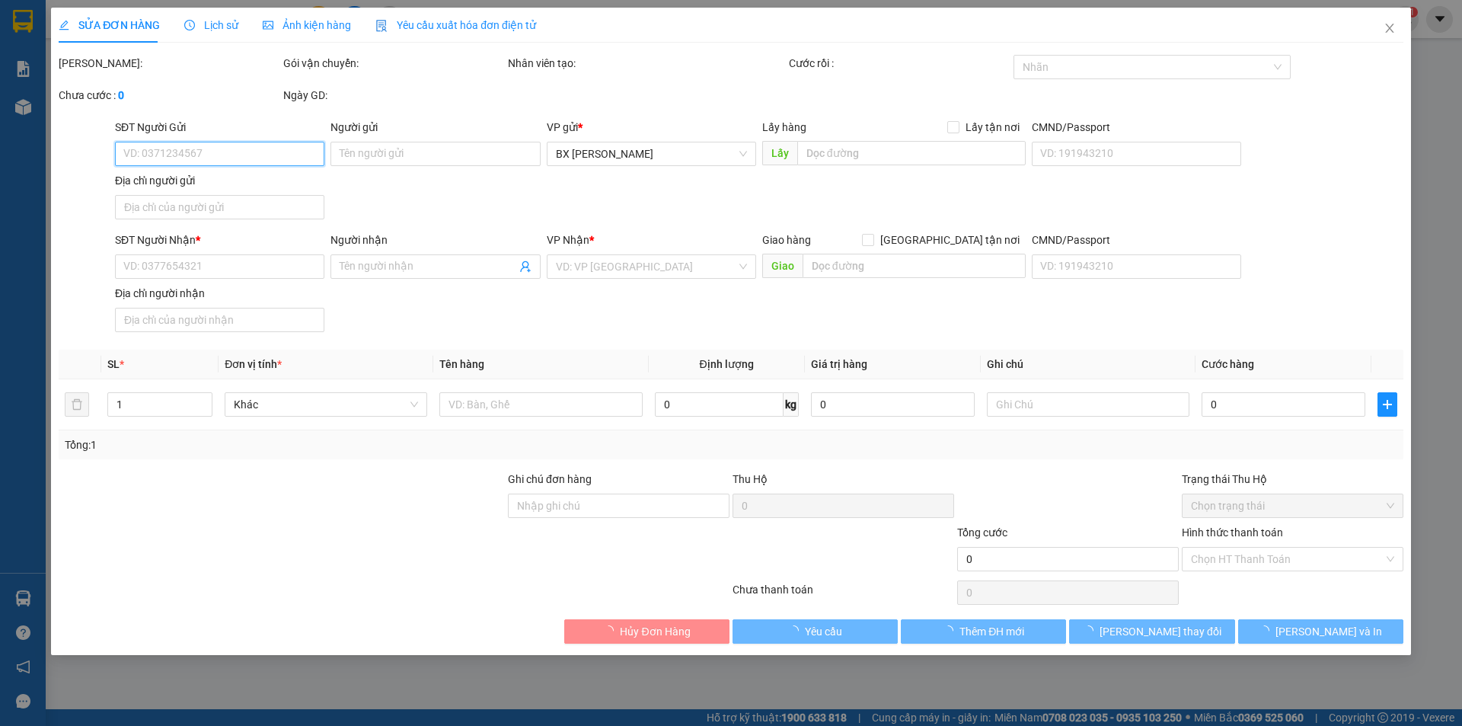
type input "BXMT"
type input "150.000"
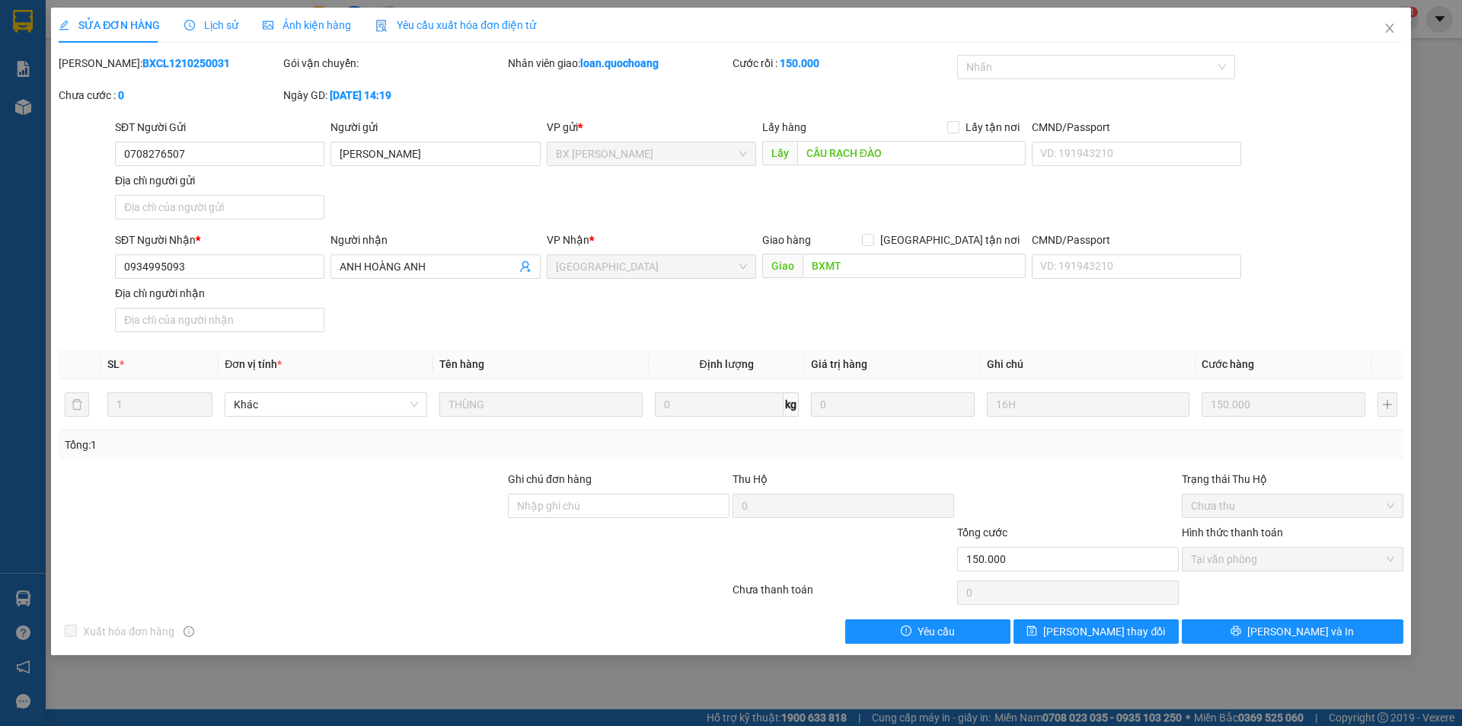
click at [224, 26] on span "Lịch sử" at bounding box center [211, 25] width 54 height 12
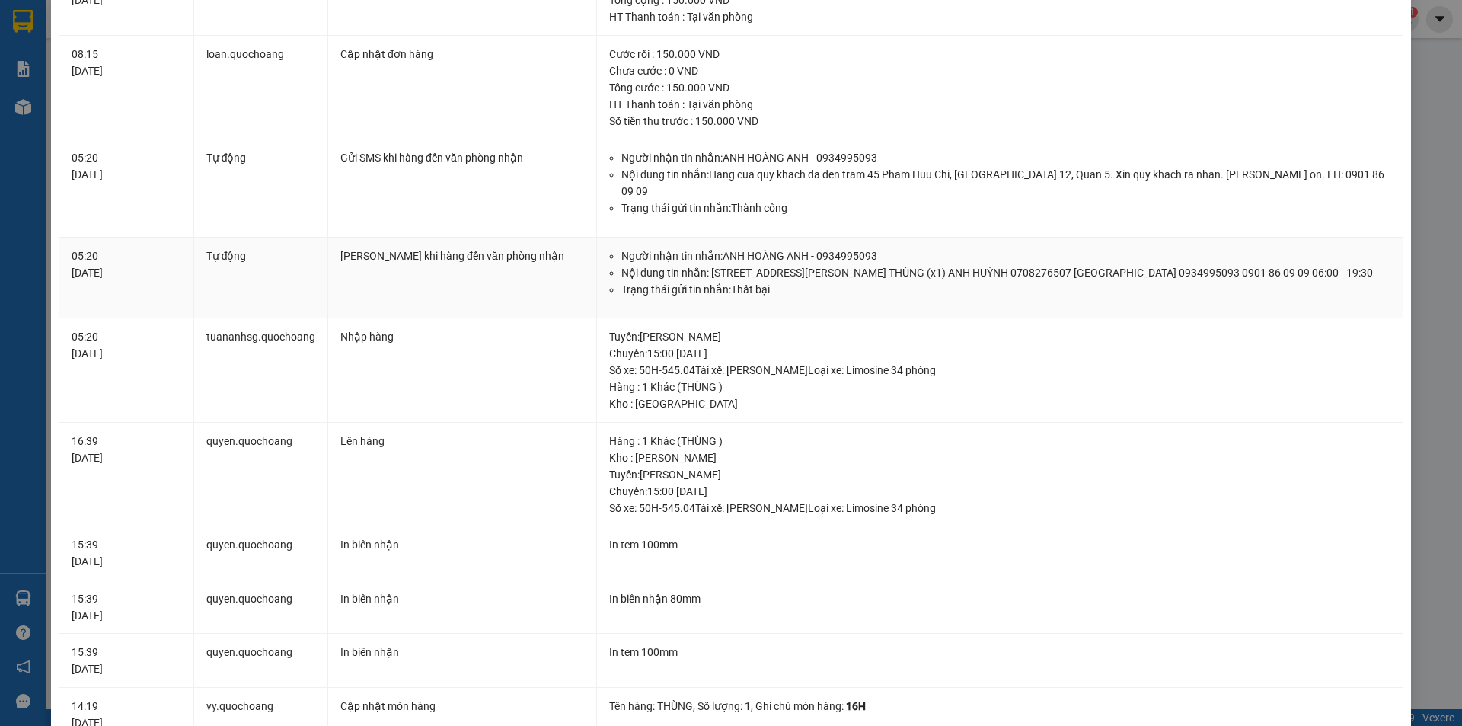
scroll to position [167, 0]
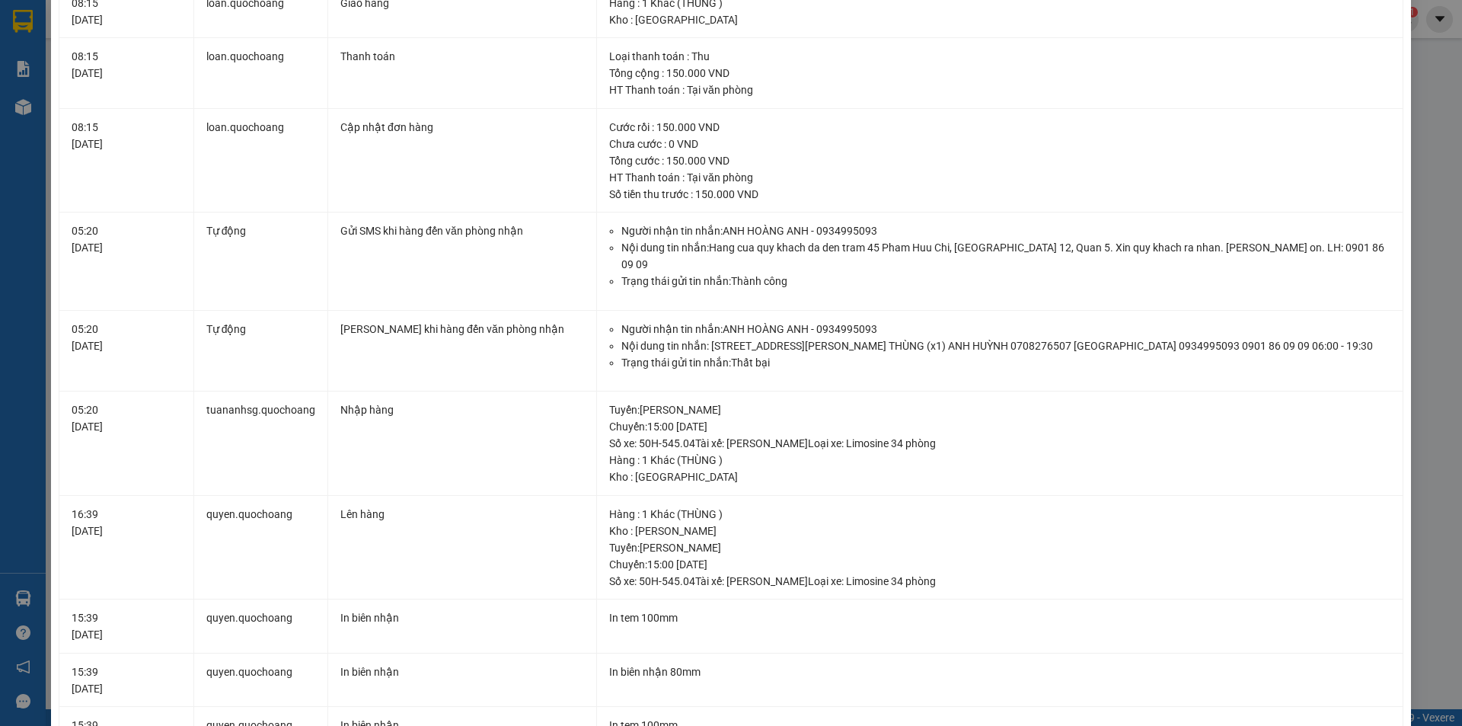
click at [1418, 173] on div "SỬA ĐƠN HÀNG Lịch sử Ảnh kiện hàng Yêu cầu xuất hóa đơn điện tử Total Paid Fee …" at bounding box center [731, 363] width 1462 height 726
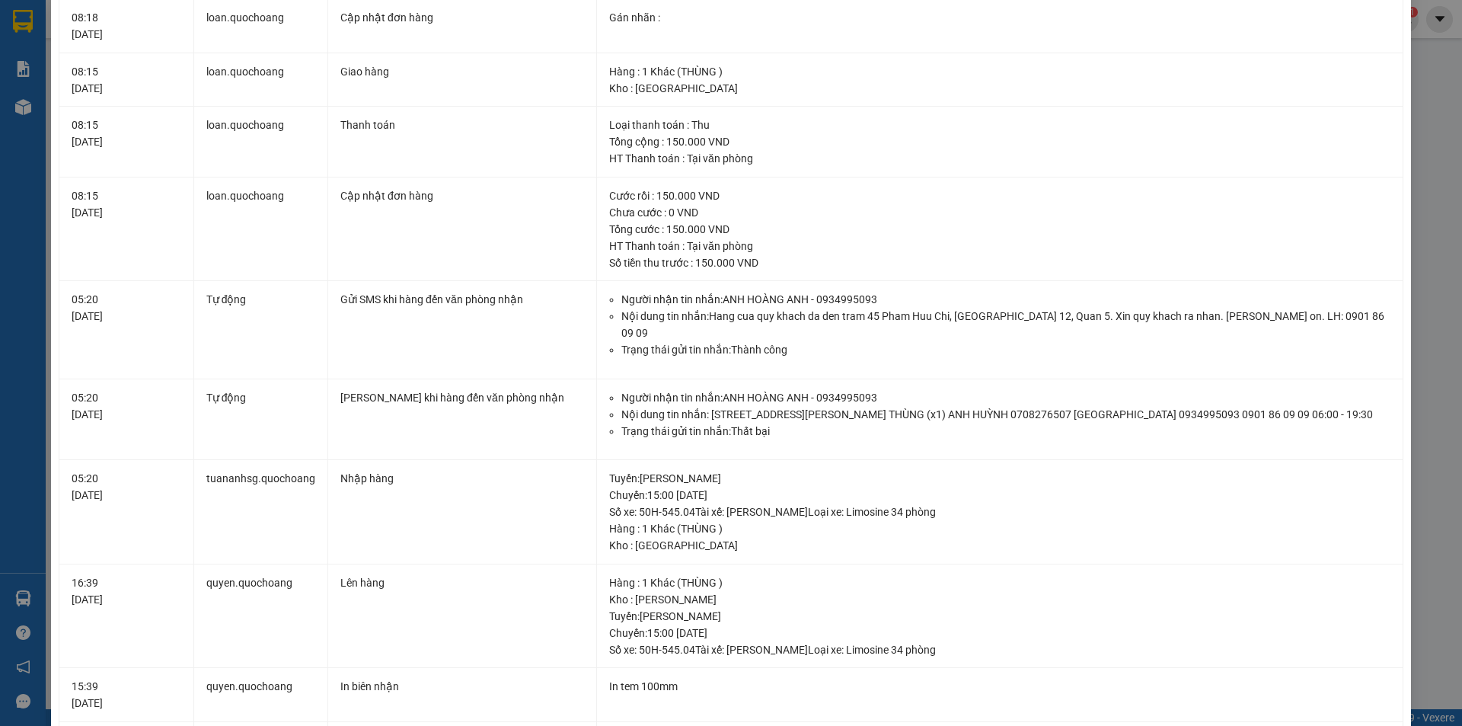
scroll to position [0, 0]
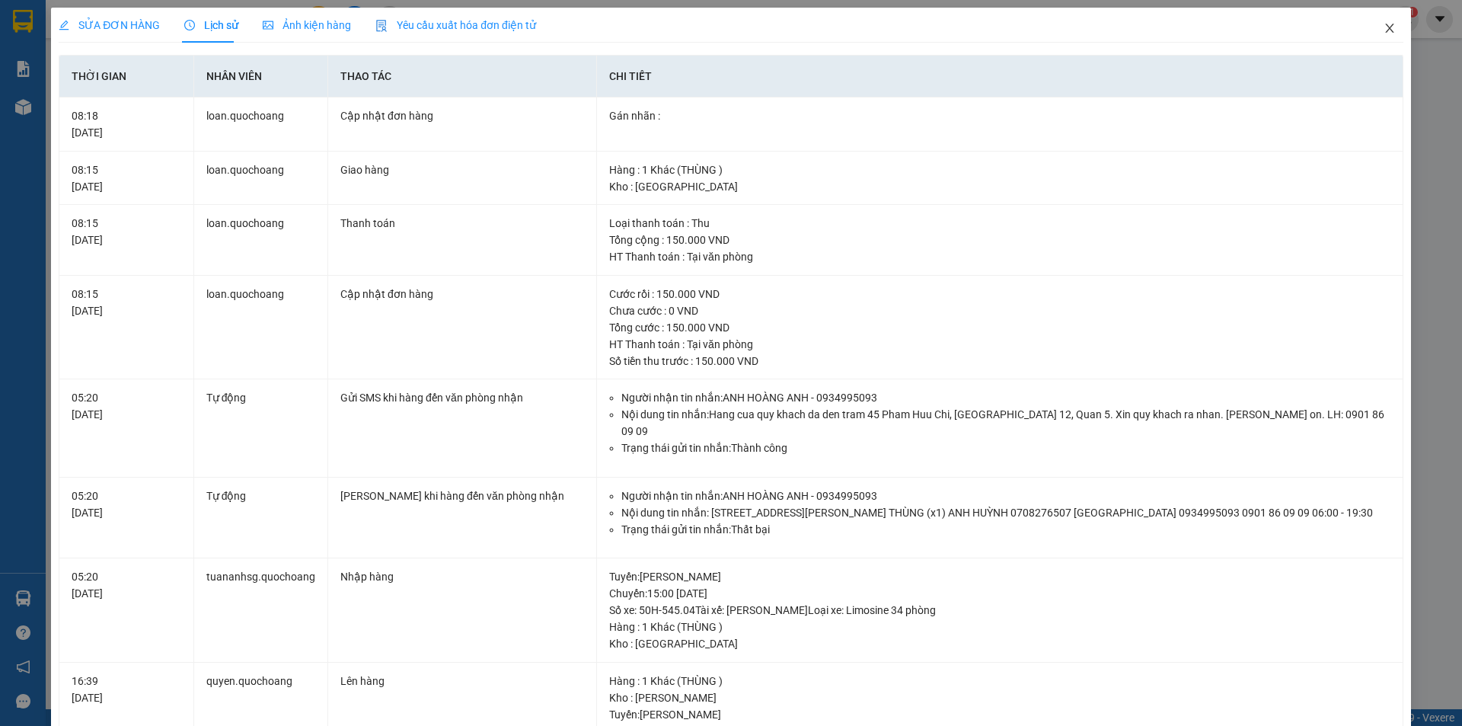
click at [1385, 28] on icon "close" at bounding box center [1389, 28] width 8 height 9
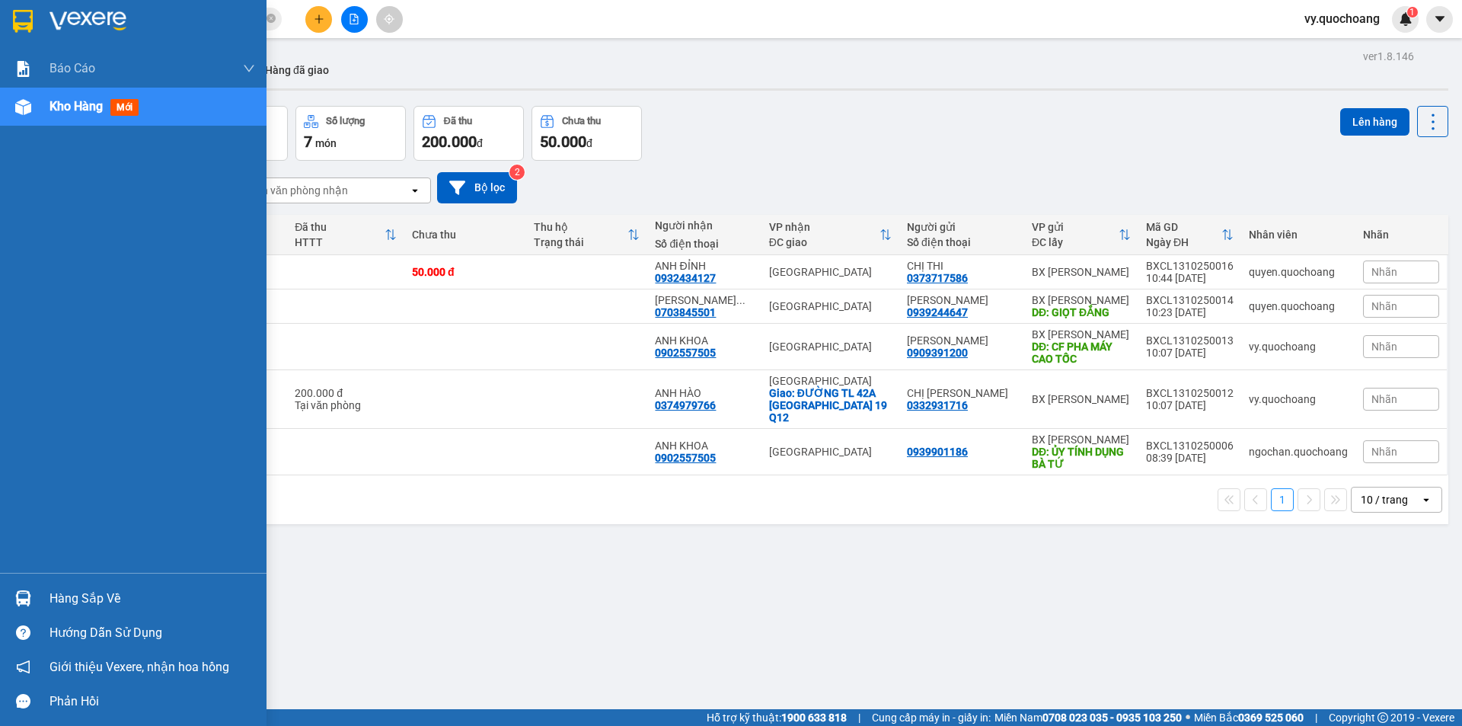
click at [48, 109] on div "Kho hàng mới" at bounding box center [133, 107] width 267 height 38
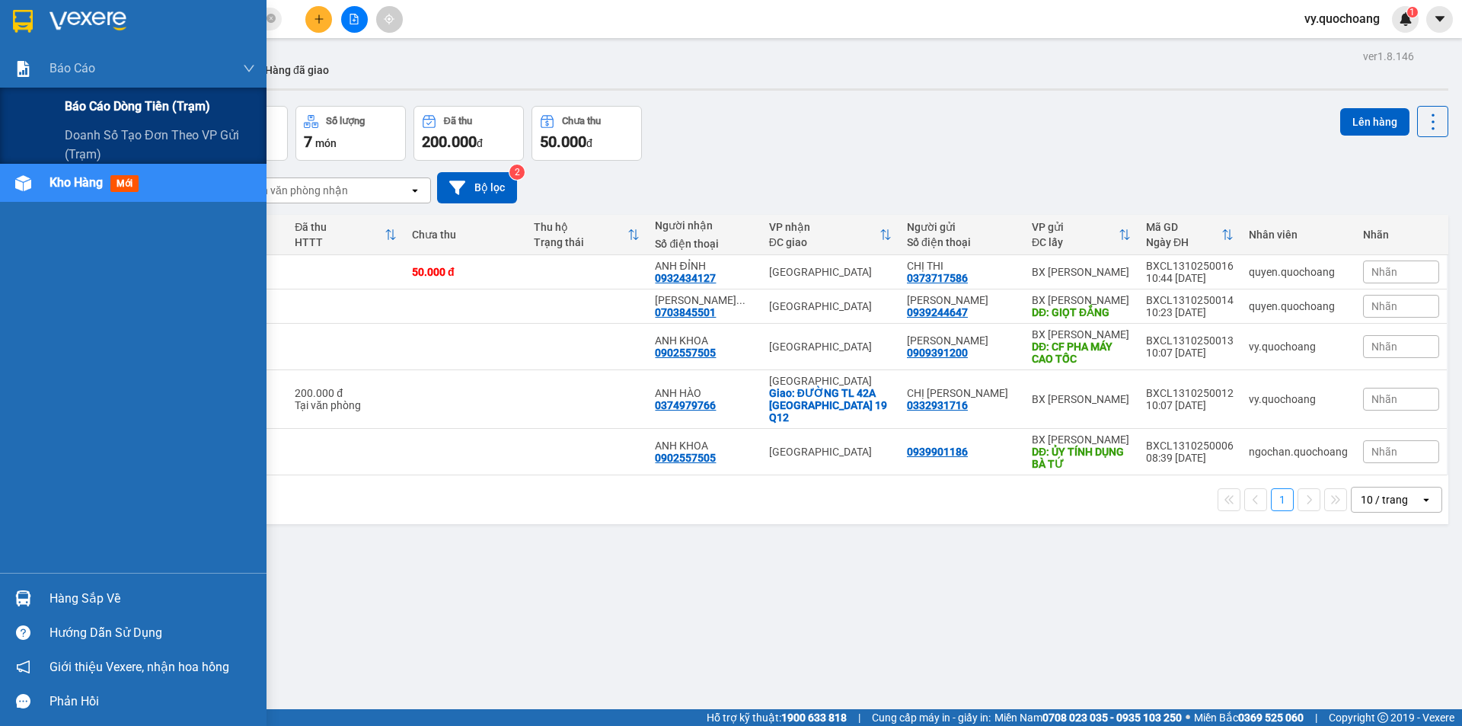
click at [126, 116] on div "Báo cáo dòng tiền (trạm)" at bounding box center [160, 107] width 190 height 38
